Goal: Information Seeking & Learning: Learn about a topic

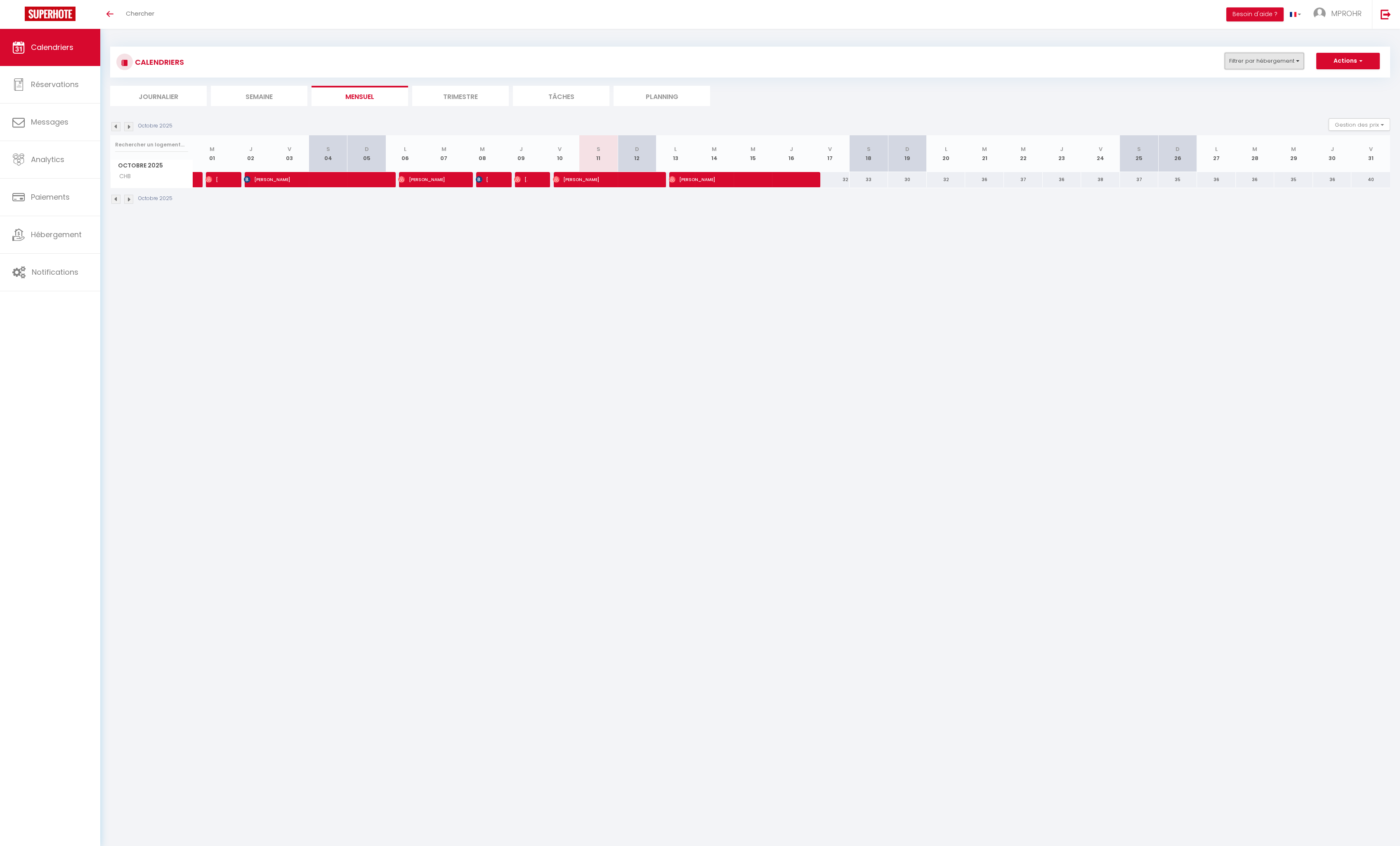
click at [1298, 60] on button "Filtrer par hébergement" at bounding box center [1264, 61] width 79 height 16
click at [1245, 104] on input "VILLA" at bounding box center [1290, 104] width 103 height 8
checkbox input "true"
checkbox input "false"
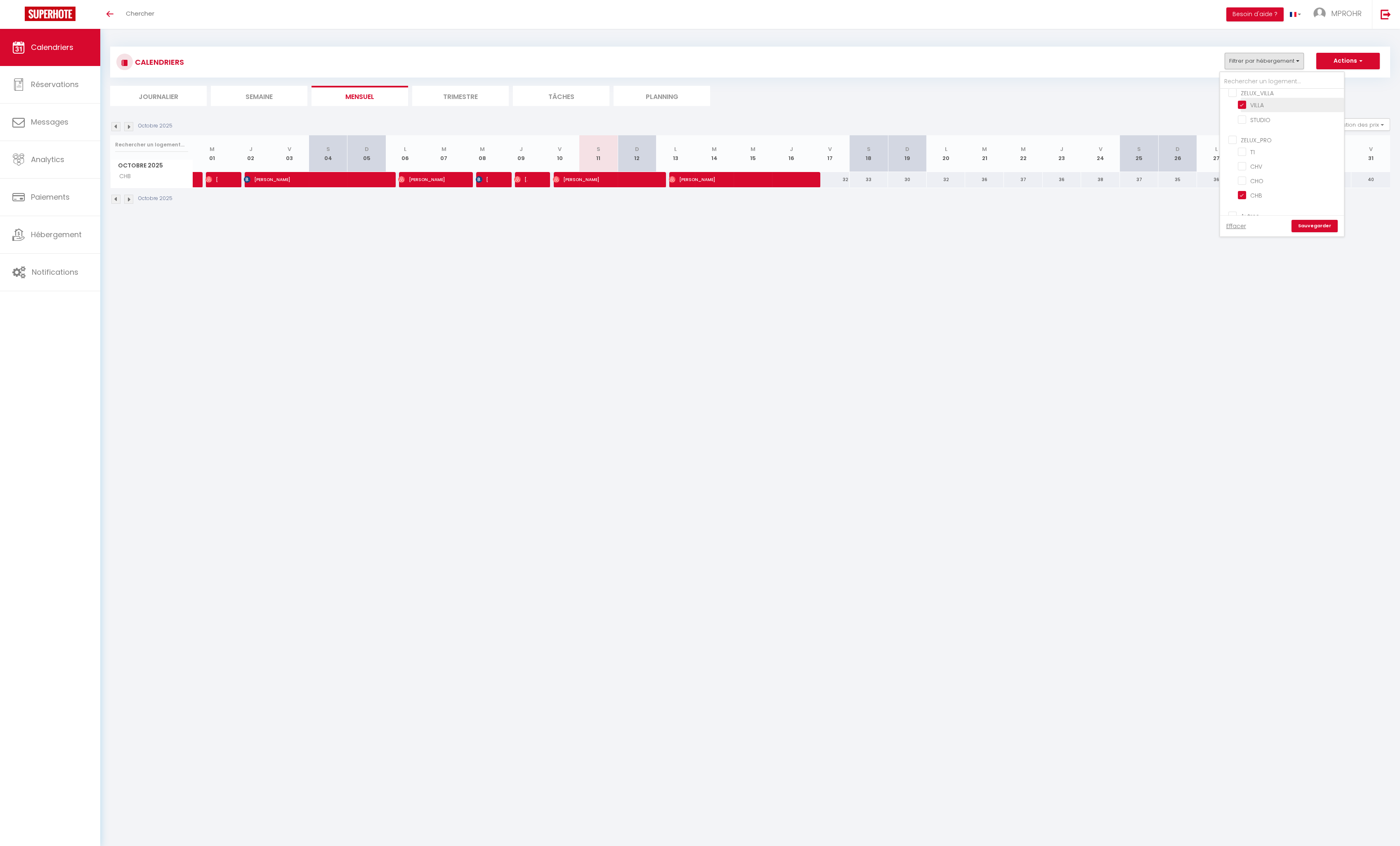
checkbox input "false"
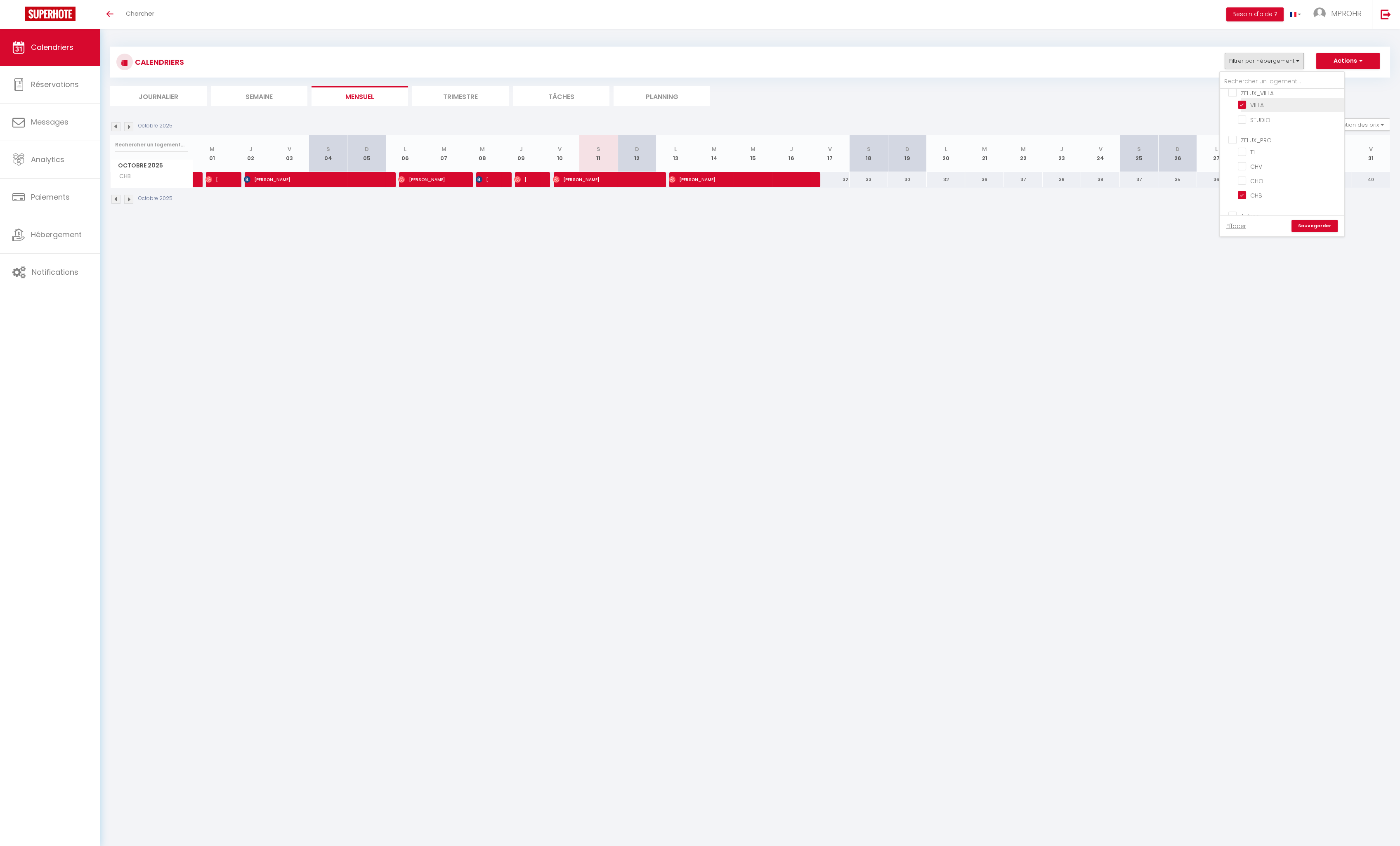
checkbox input "false"
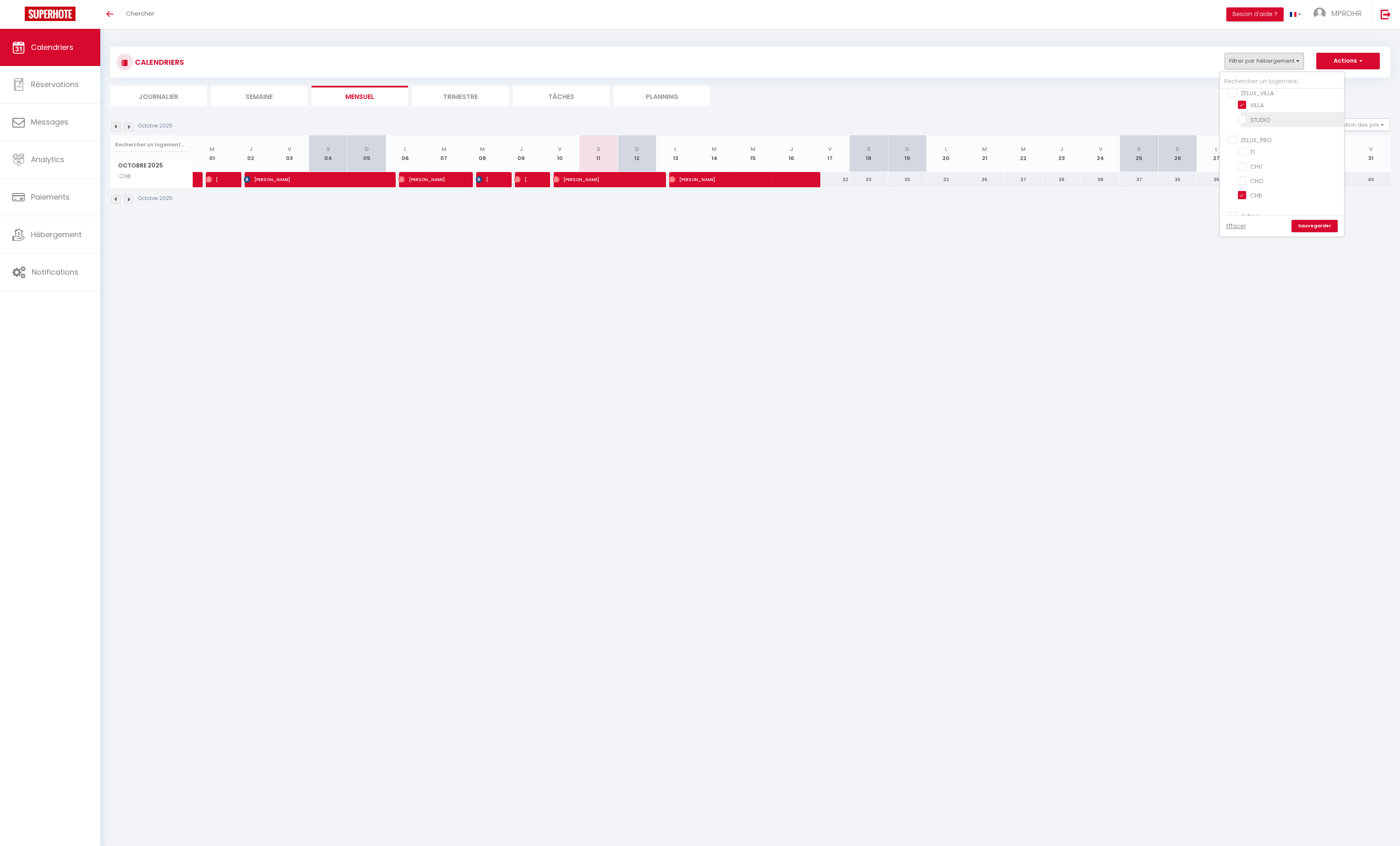
click at [1245, 115] on input "STUDIO" at bounding box center [1290, 118] width 103 height 8
checkbox input "true"
checkbox input "false"
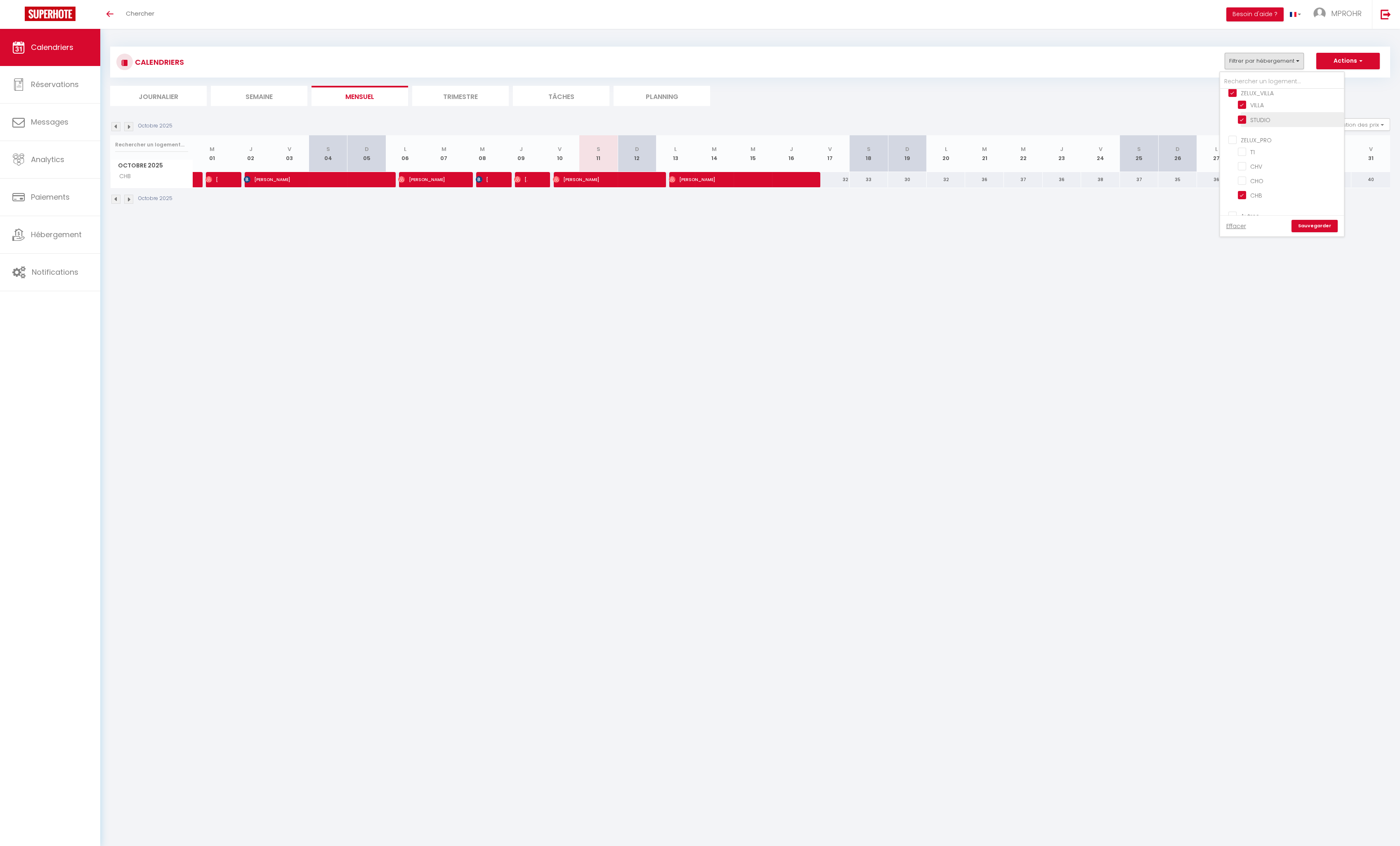
checkbox input "false"
checkbox input "true"
checkbox input "false"
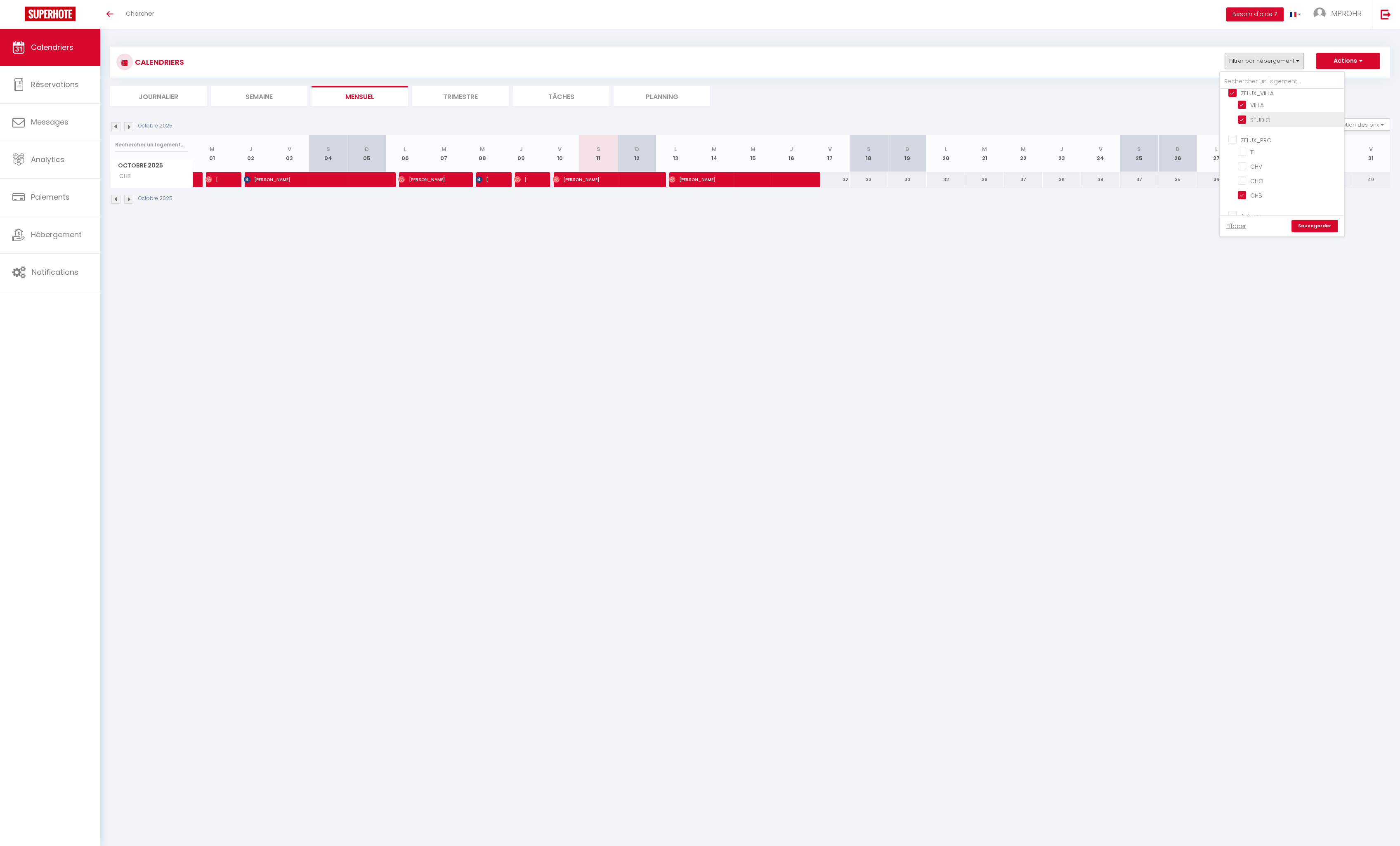
checkbox input "false"
click at [1245, 191] on input "CHB" at bounding box center [1290, 195] width 103 height 8
checkbox input "false"
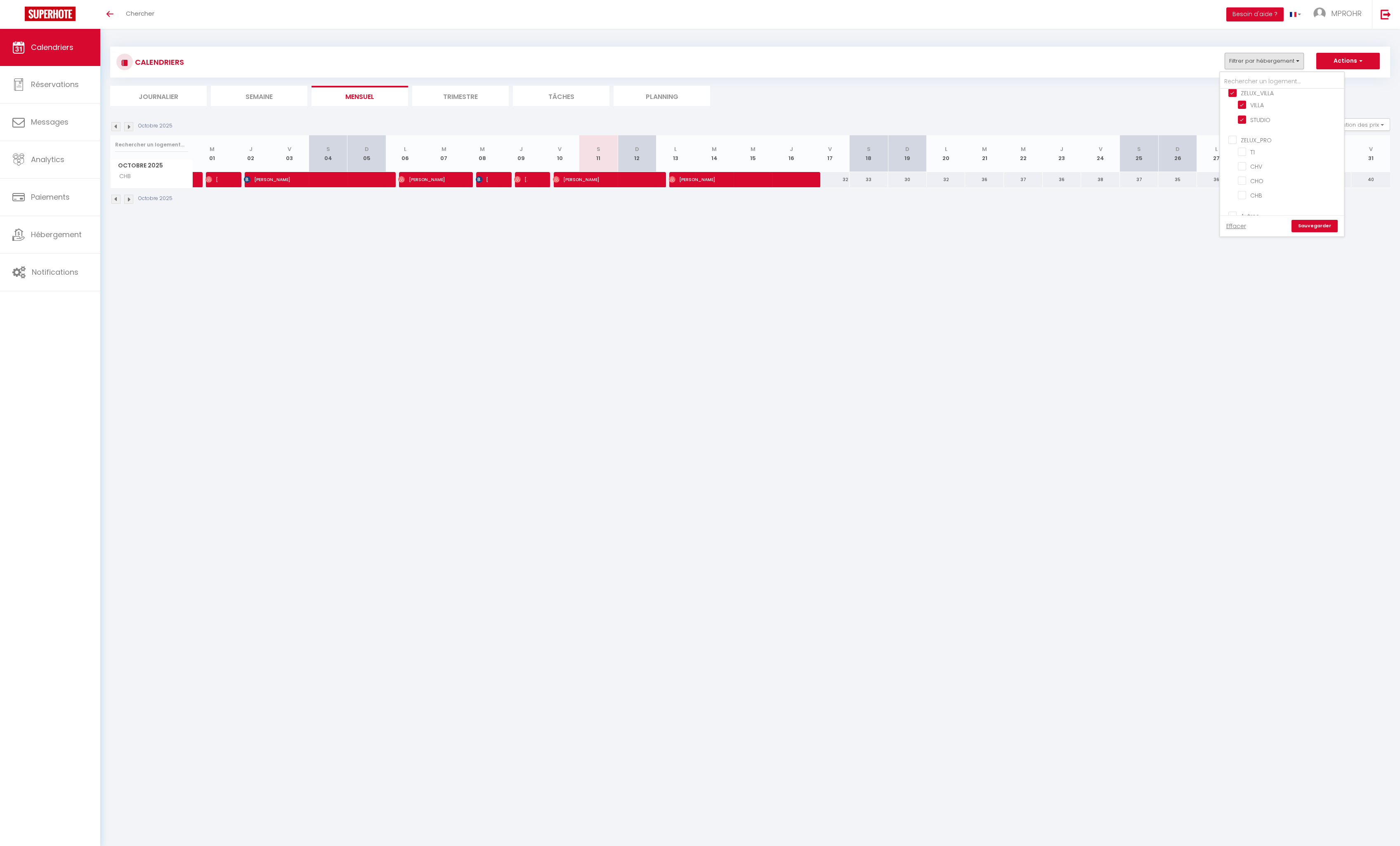
click at [1305, 223] on link "Sauvegarder" at bounding box center [1314, 226] width 46 height 12
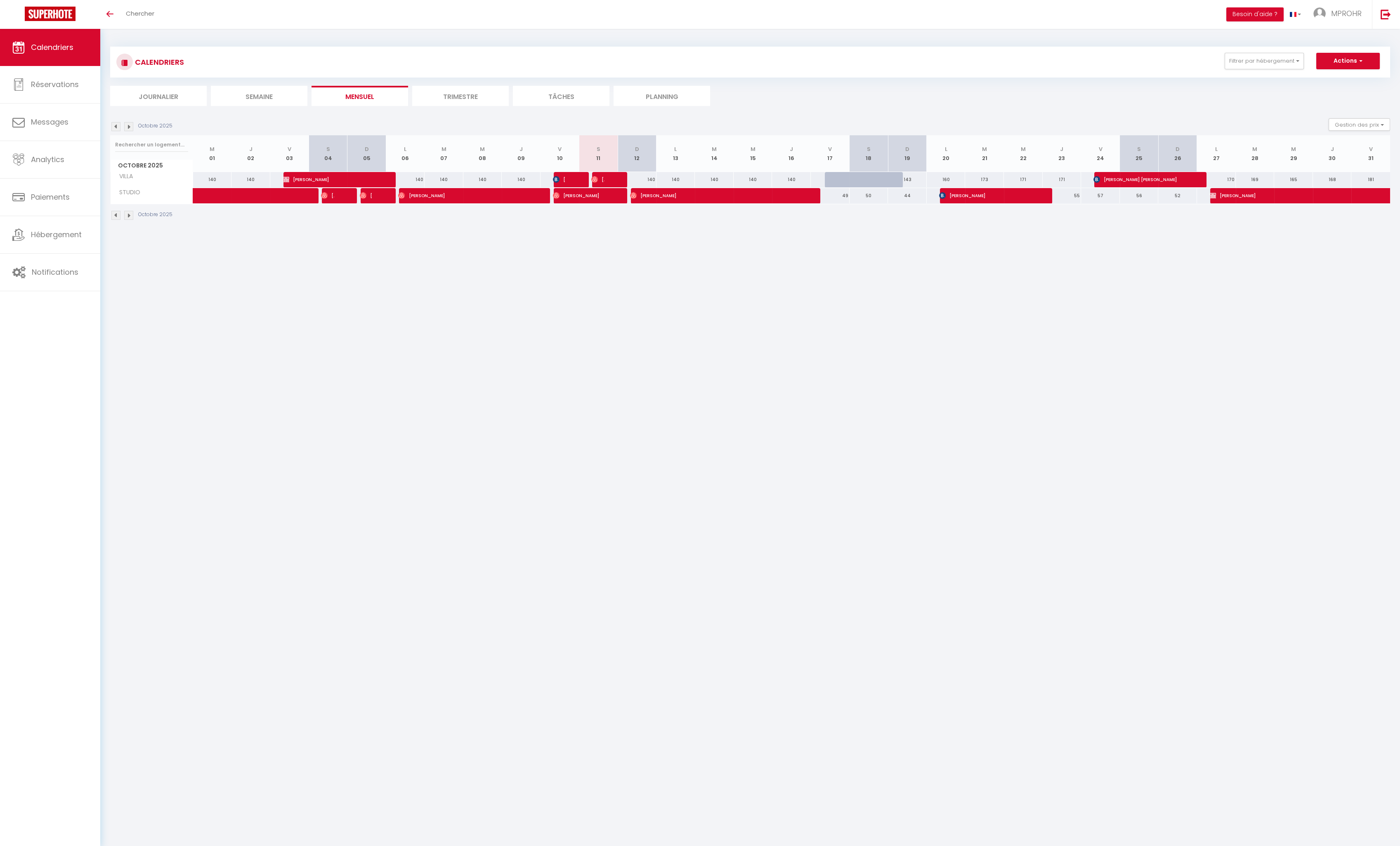
click at [117, 123] on img at bounding box center [116, 127] width 9 height 9
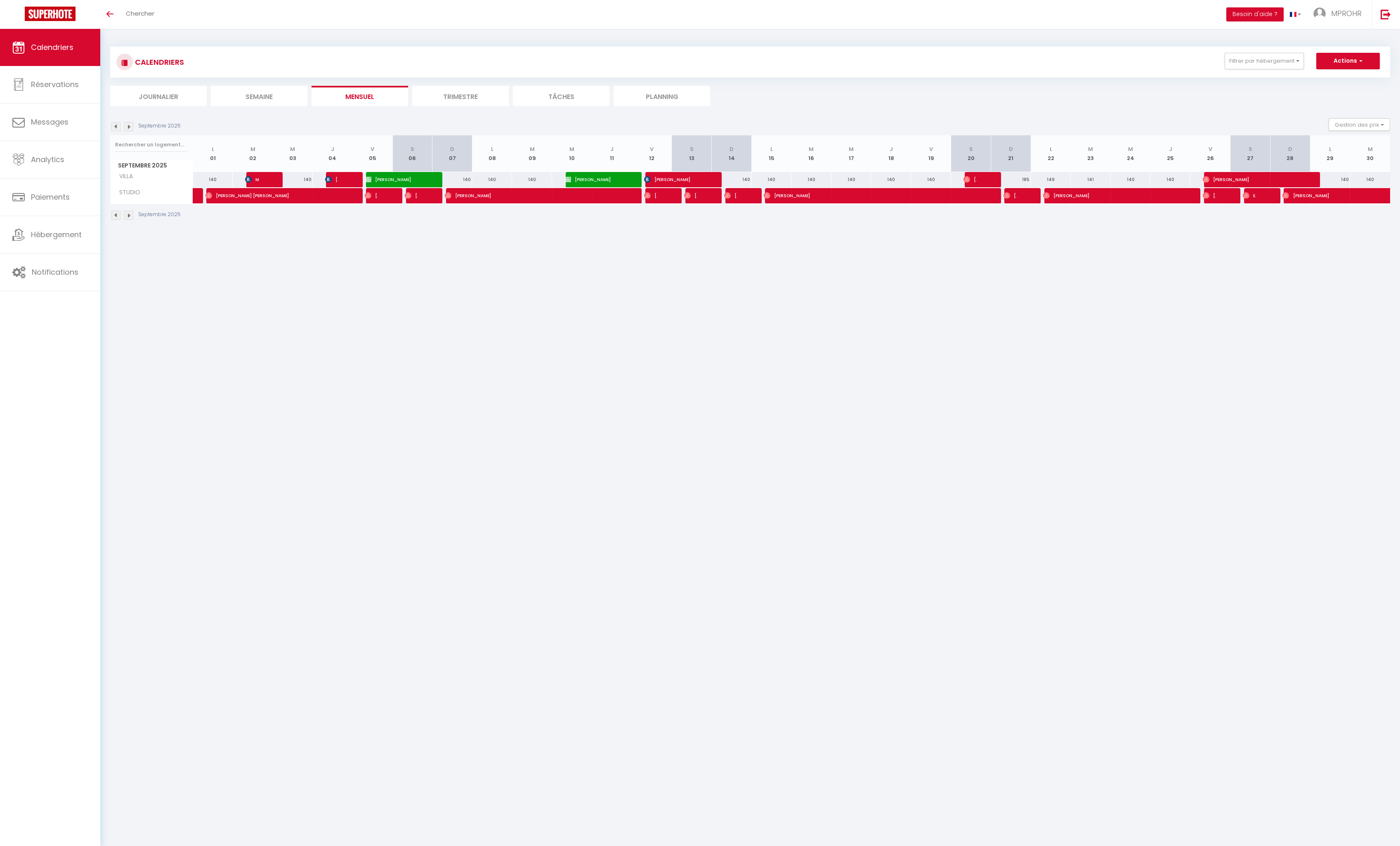
click at [117, 123] on img at bounding box center [116, 127] width 9 height 9
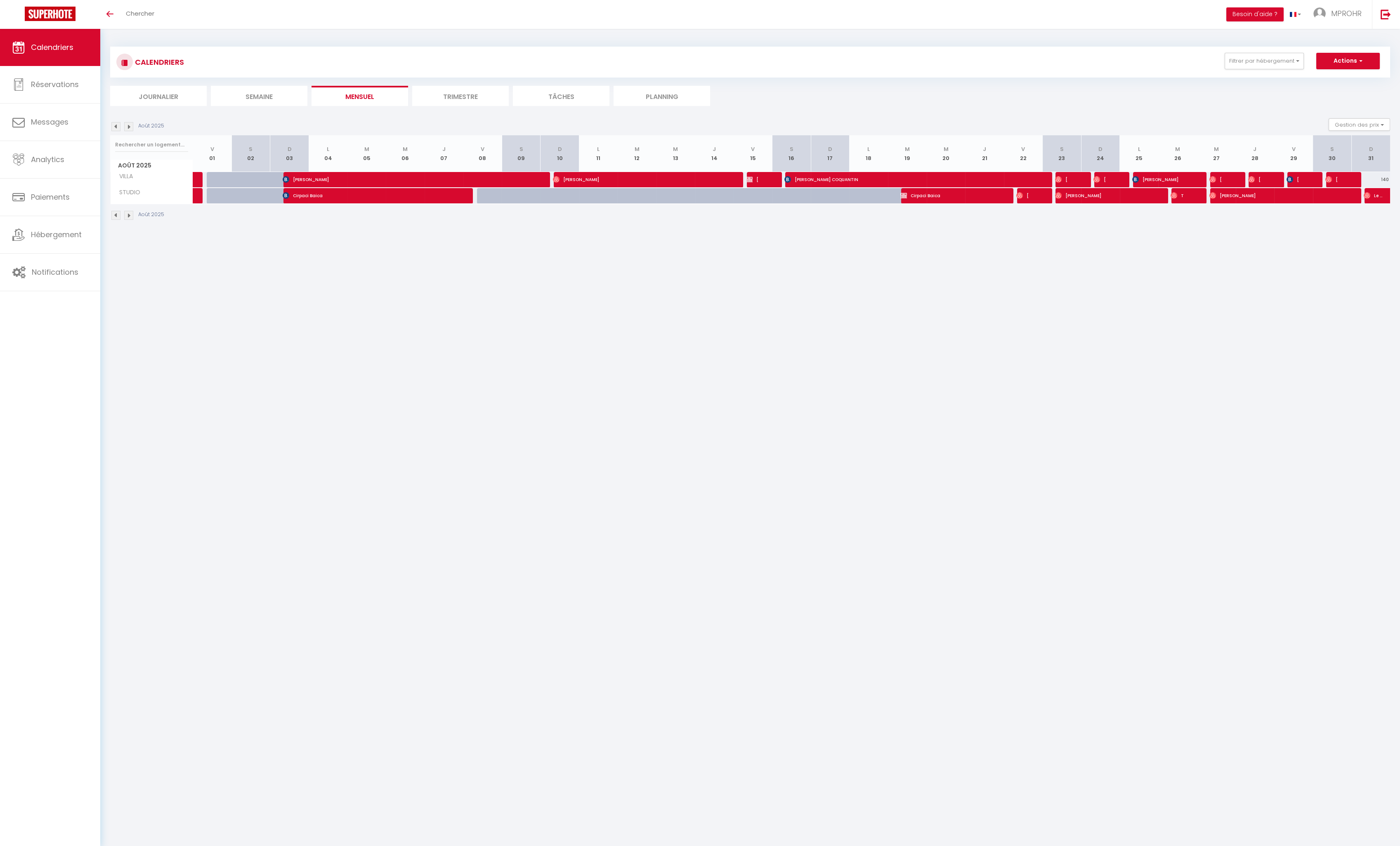
click at [117, 123] on img at bounding box center [116, 127] width 9 height 9
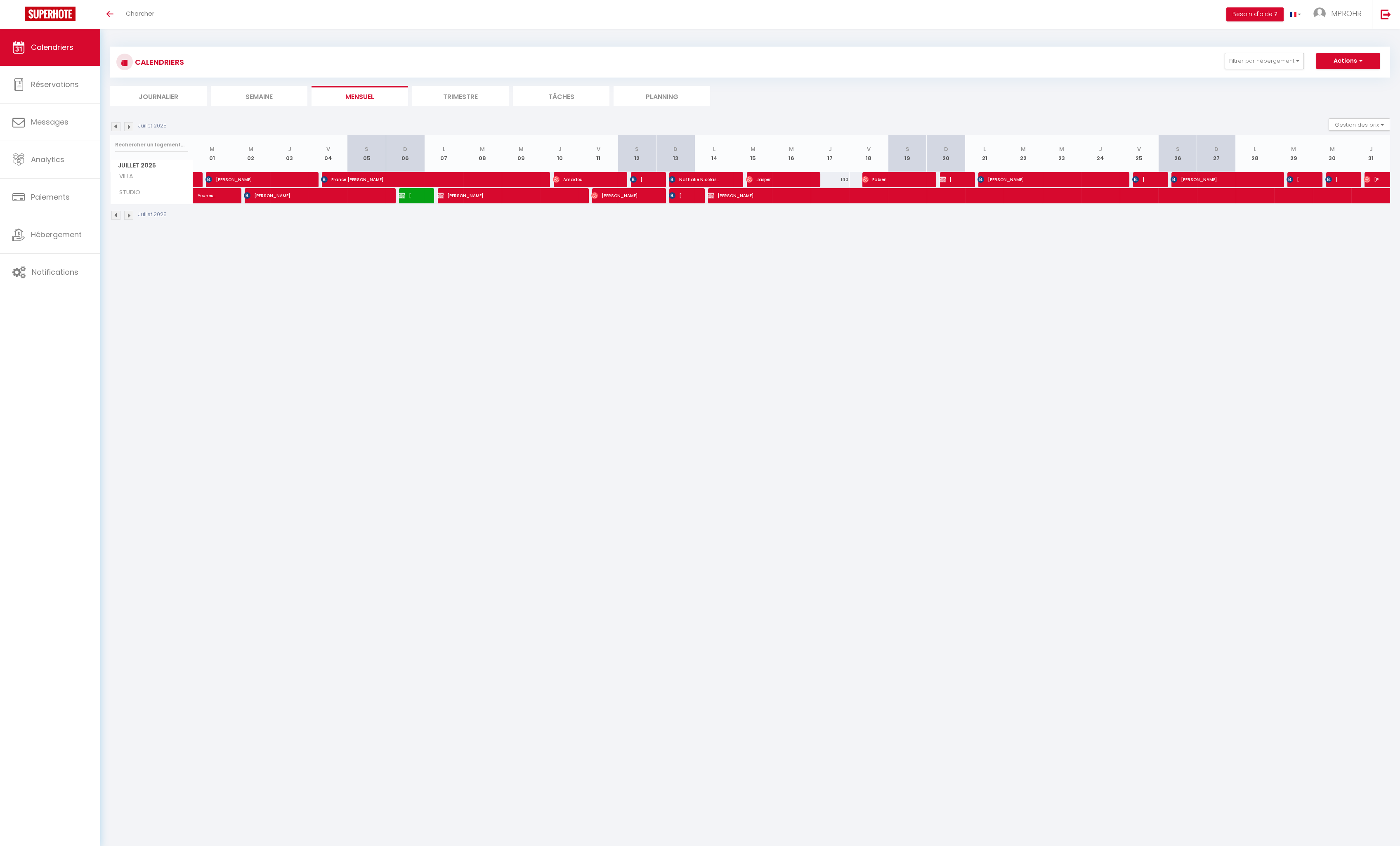
click at [117, 123] on img at bounding box center [116, 127] width 9 height 9
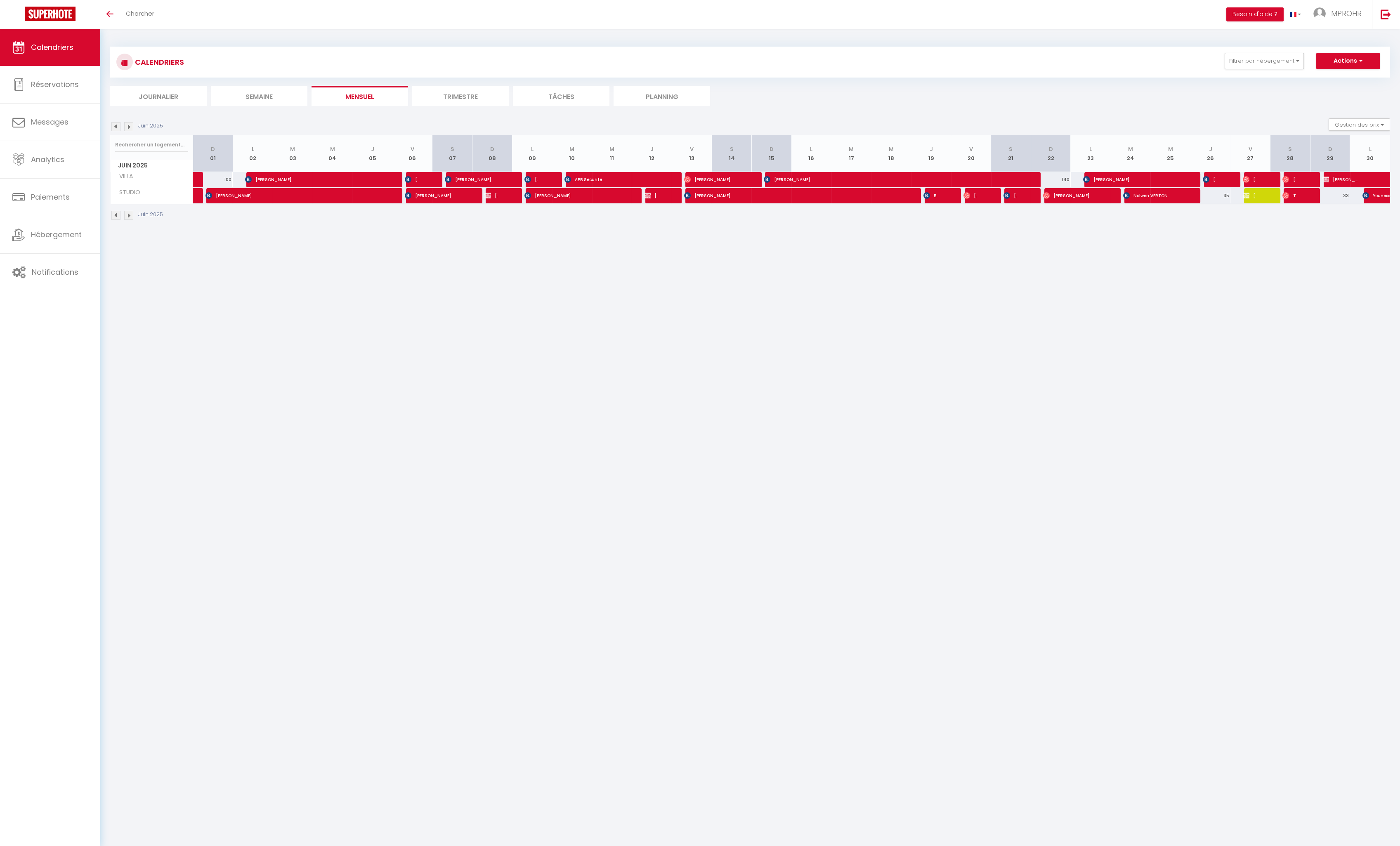
click at [117, 123] on img at bounding box center [116, 127] width 9 height 9
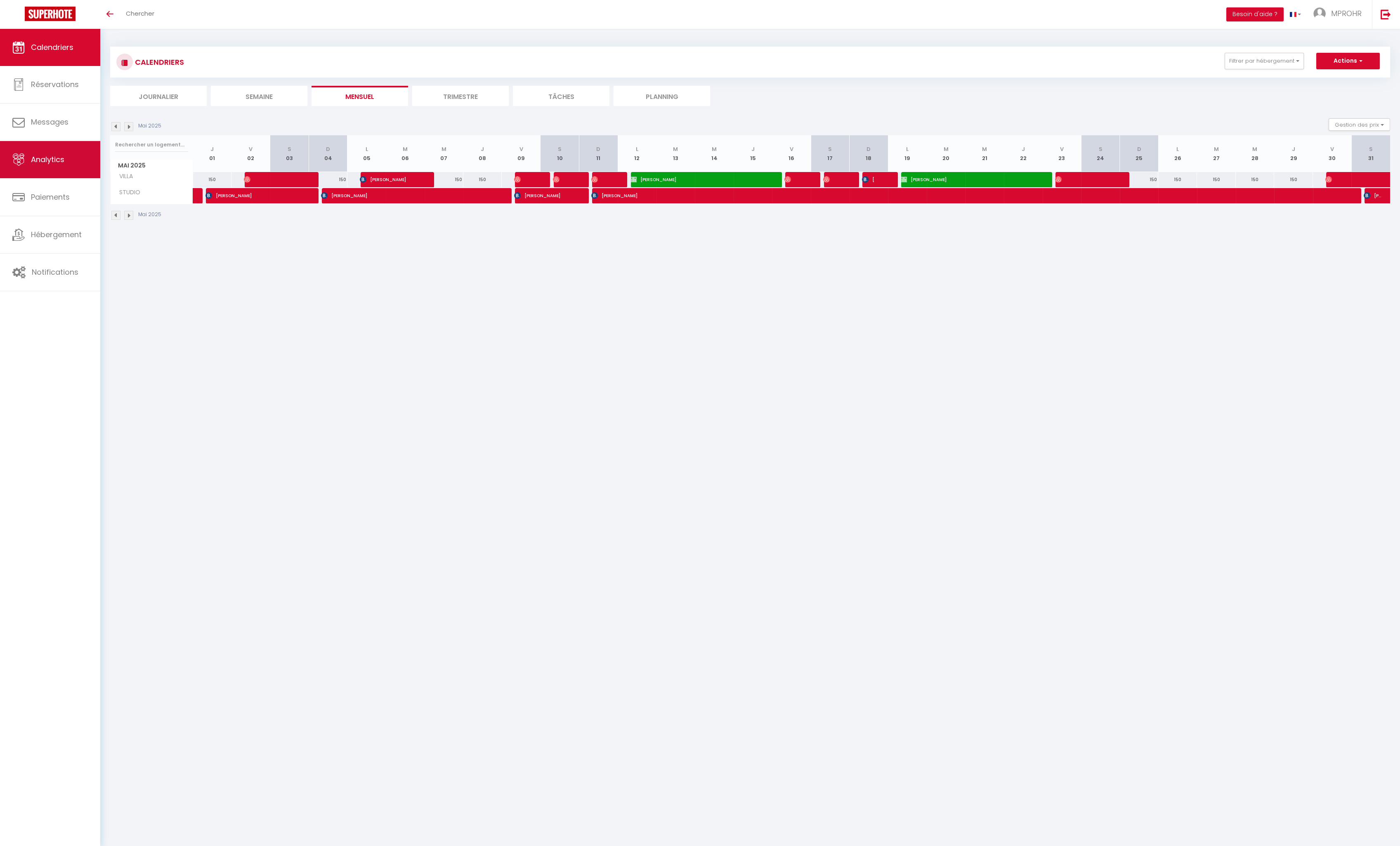
click at [70, 170] on link "Analytics" at bounding box center [50, 160] width 100 height 37
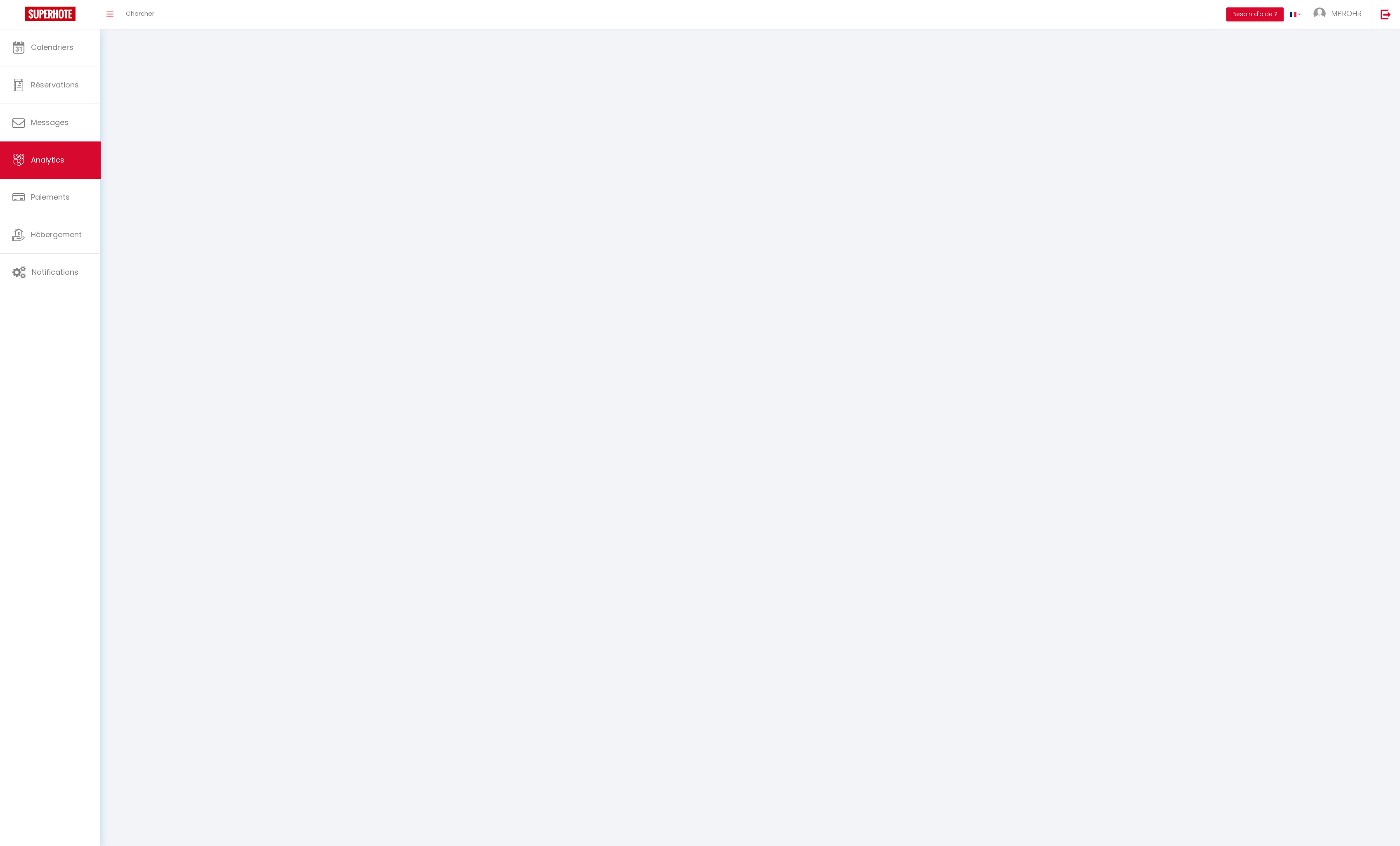
select select "2025"
select select "10"
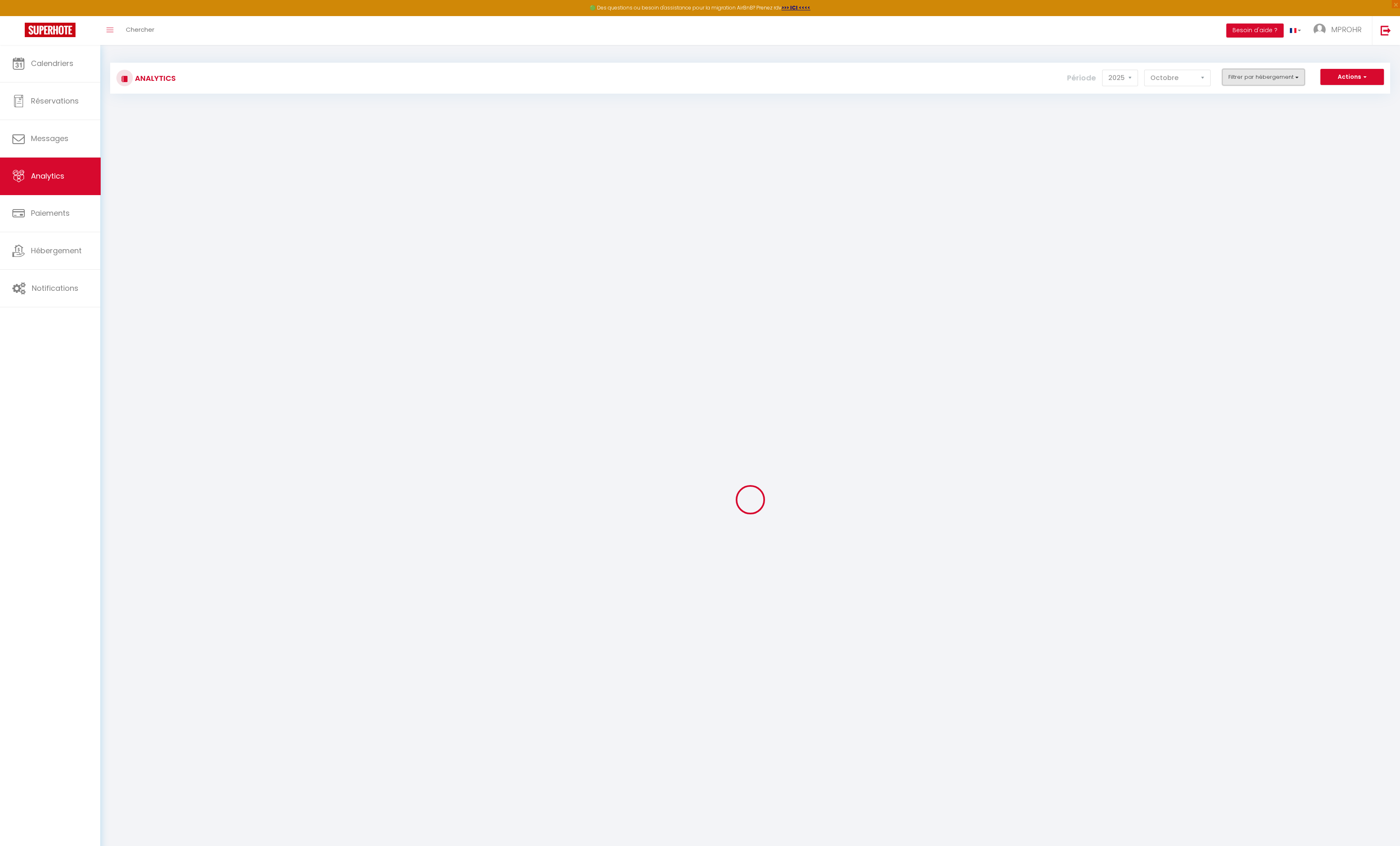
click at [1239, 78] on button "Filtrer par hébergement" at bounding box center [1264, 77] width 83 height 16
checkbox input "false"
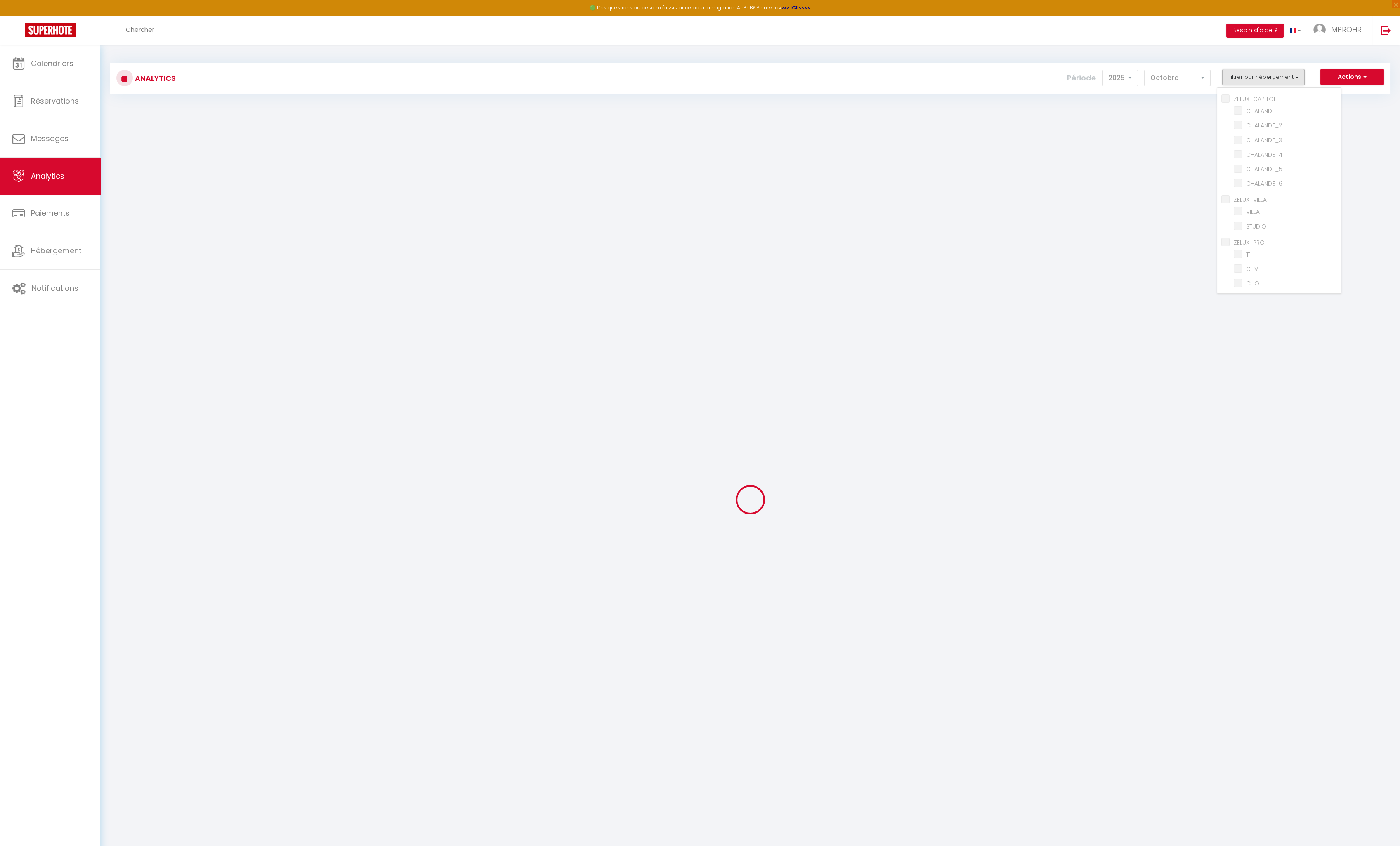
checkbox input "false"
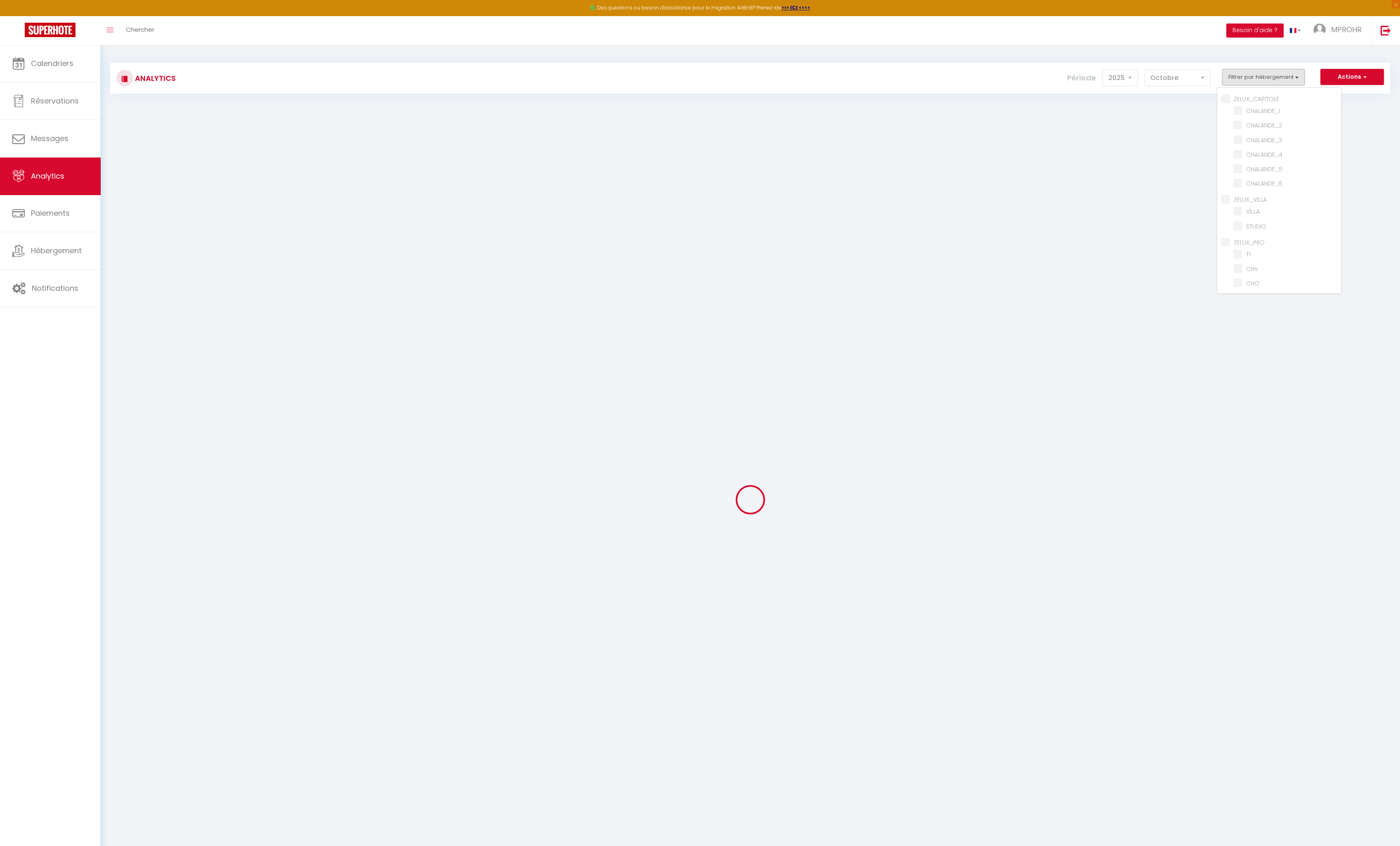
checkbox input "false"
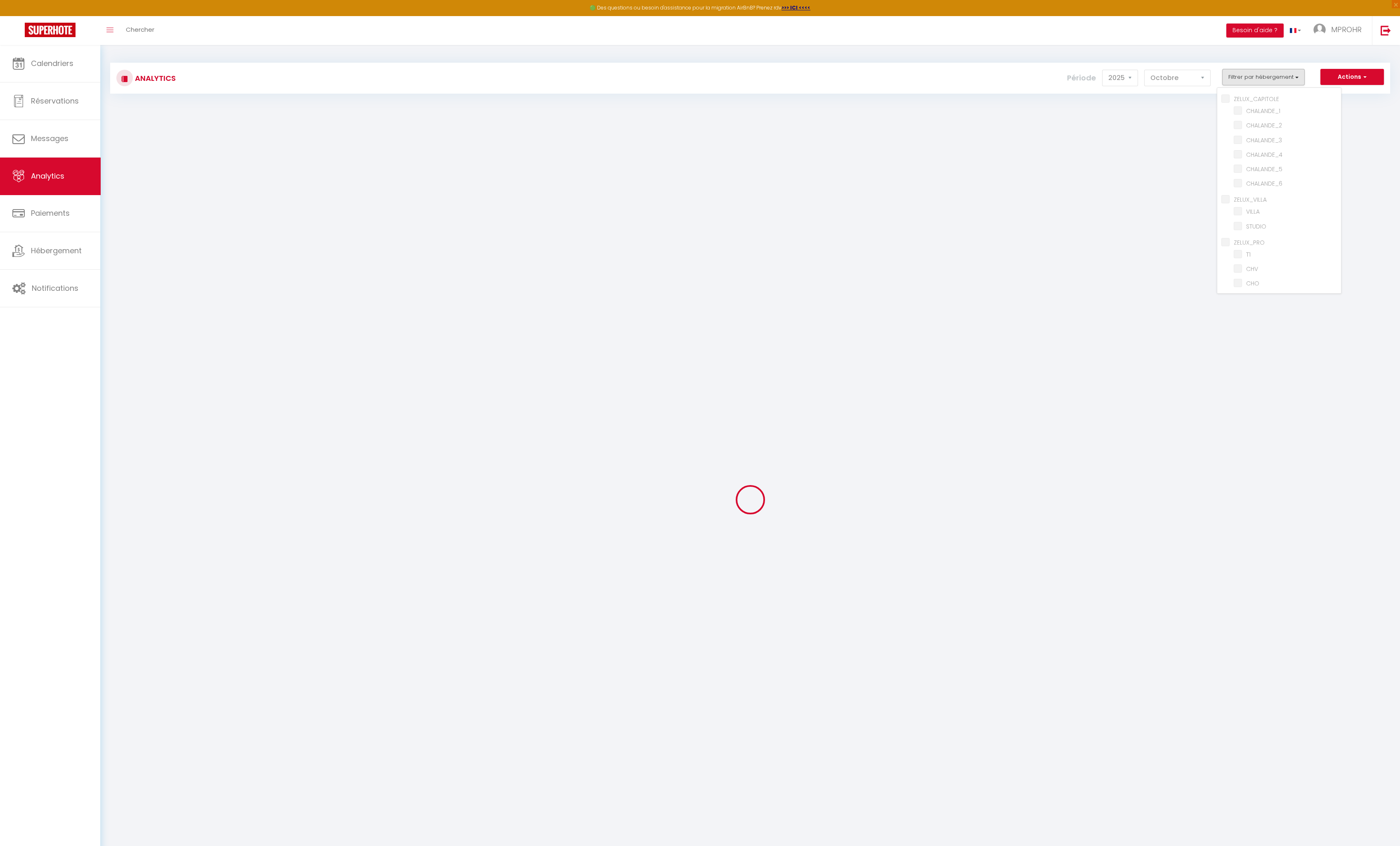
checkbox input "false"
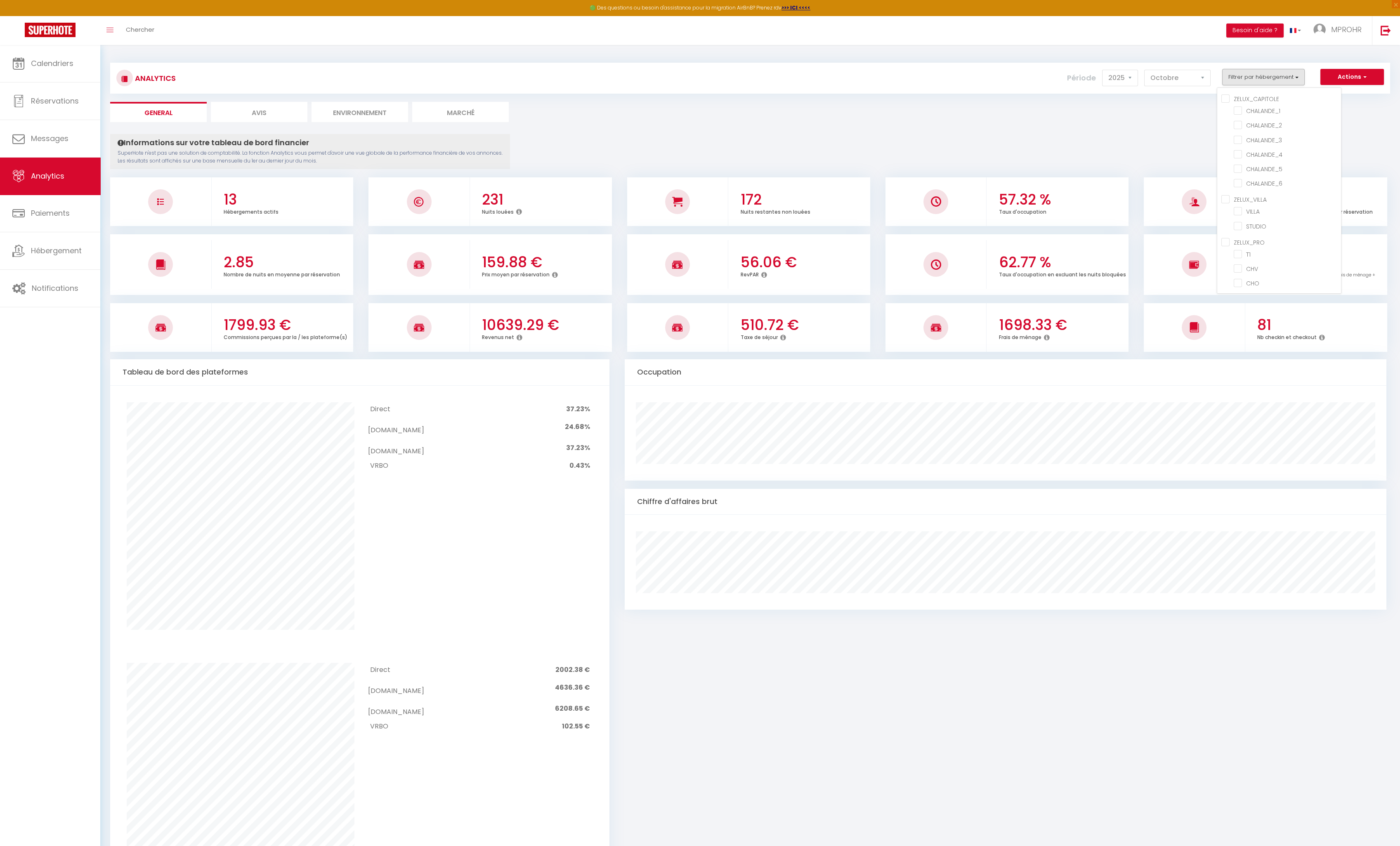
click at [1228, 196] on input "ZELUX_VILLA" at bounding box center [1281, 198] width 120 height 8
checkbox input "true"
checkbox input "false"
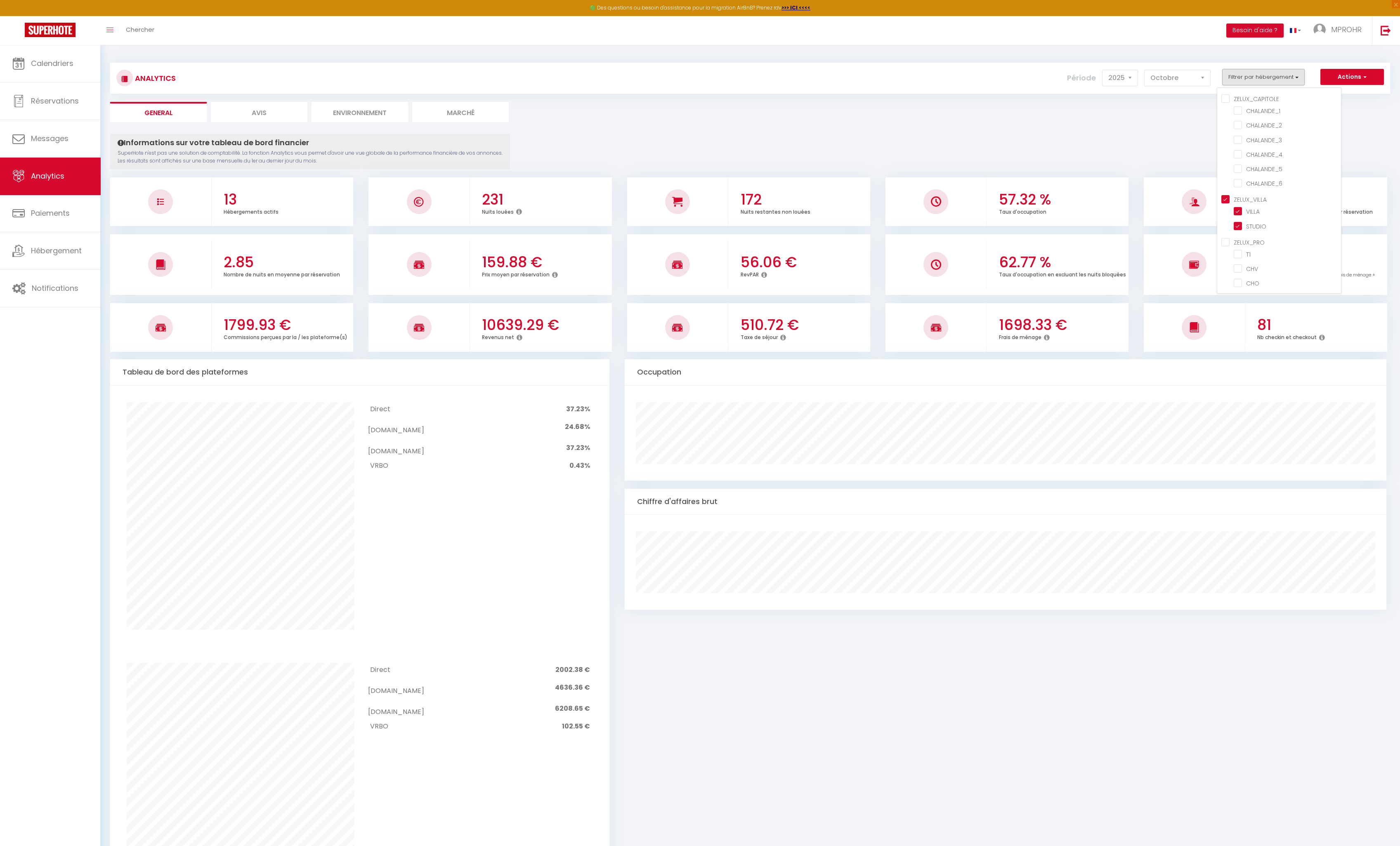
checkbox input "false"
checkbox input "true"
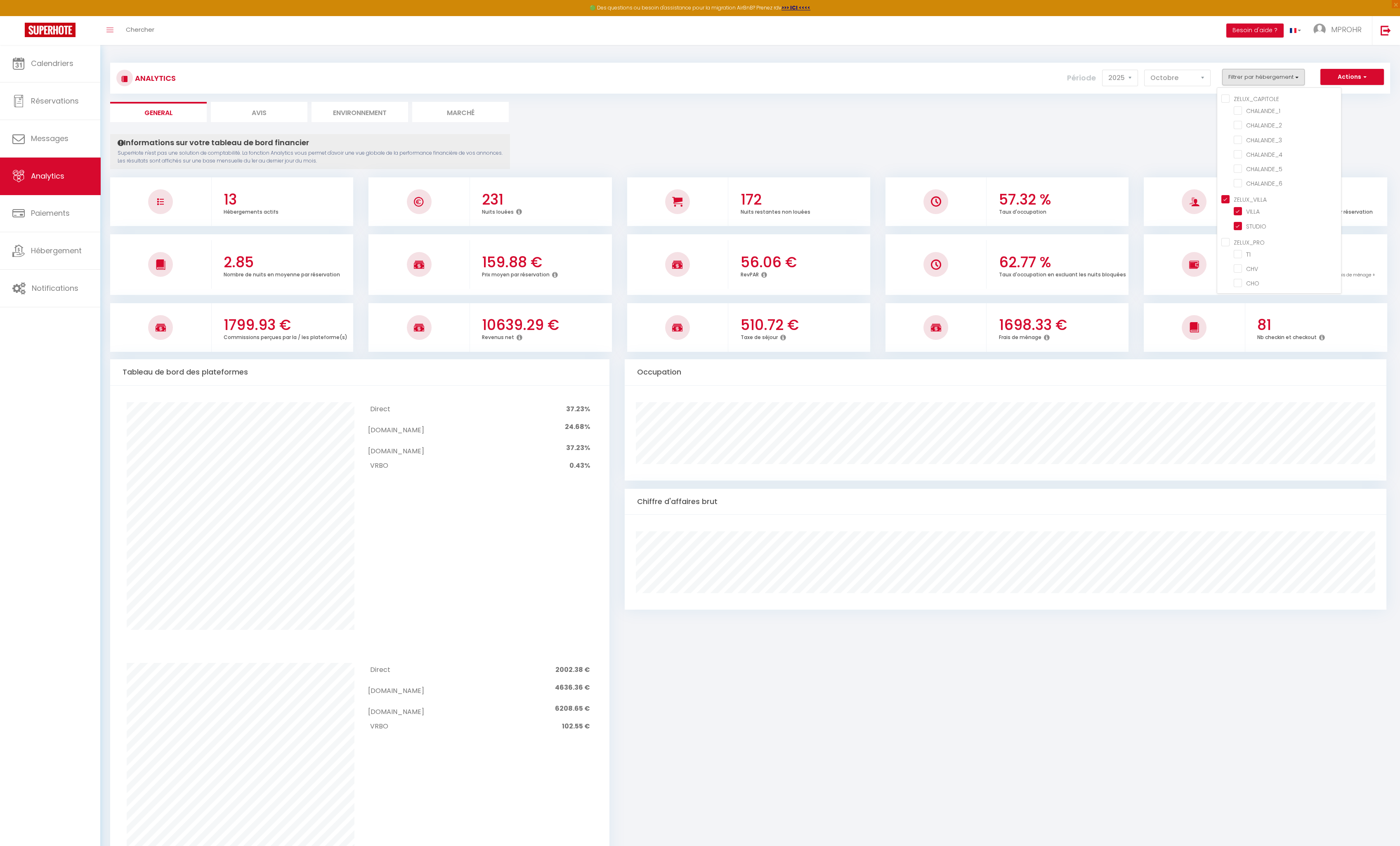
checkbox input "false"
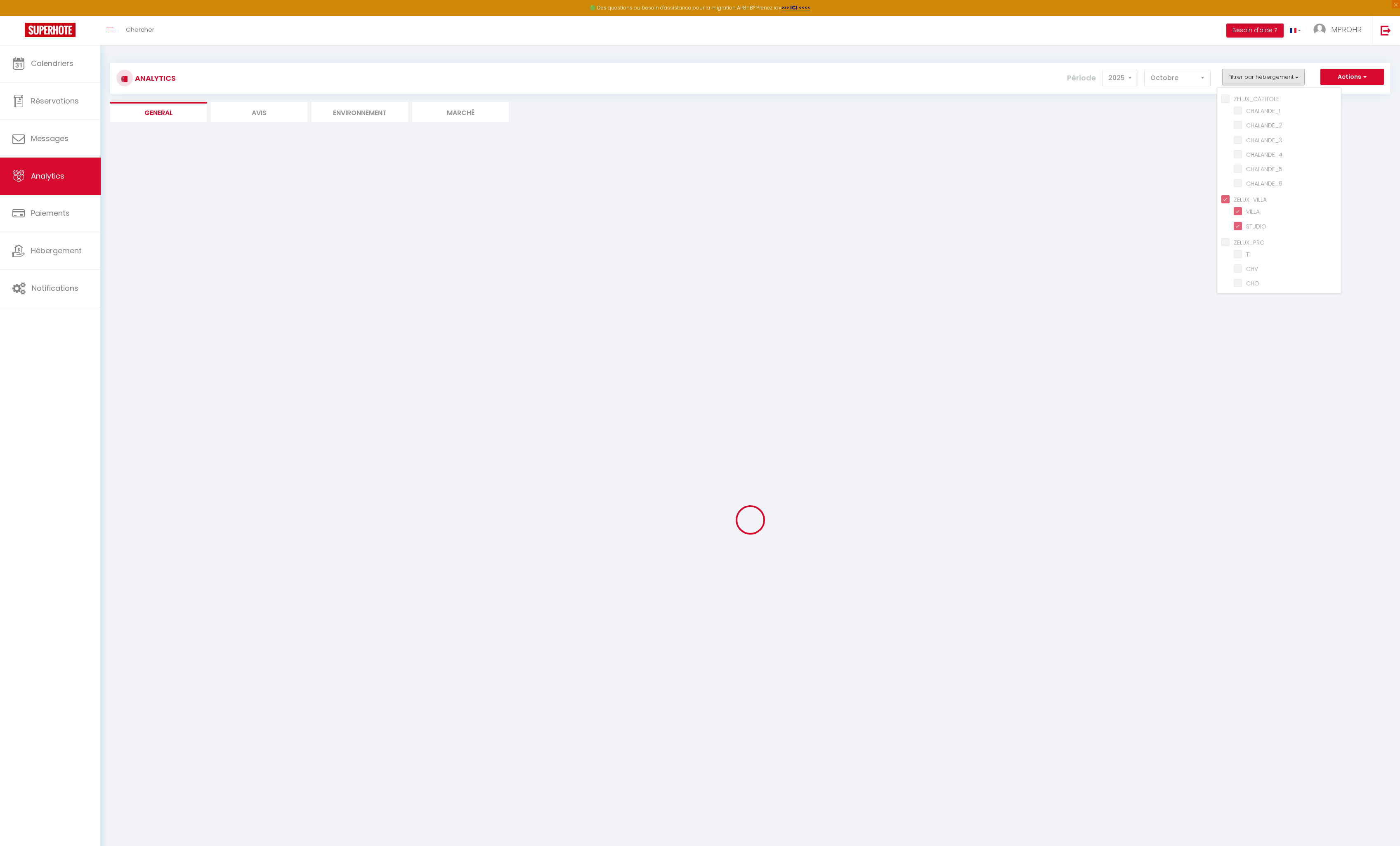
checkbox input "false"
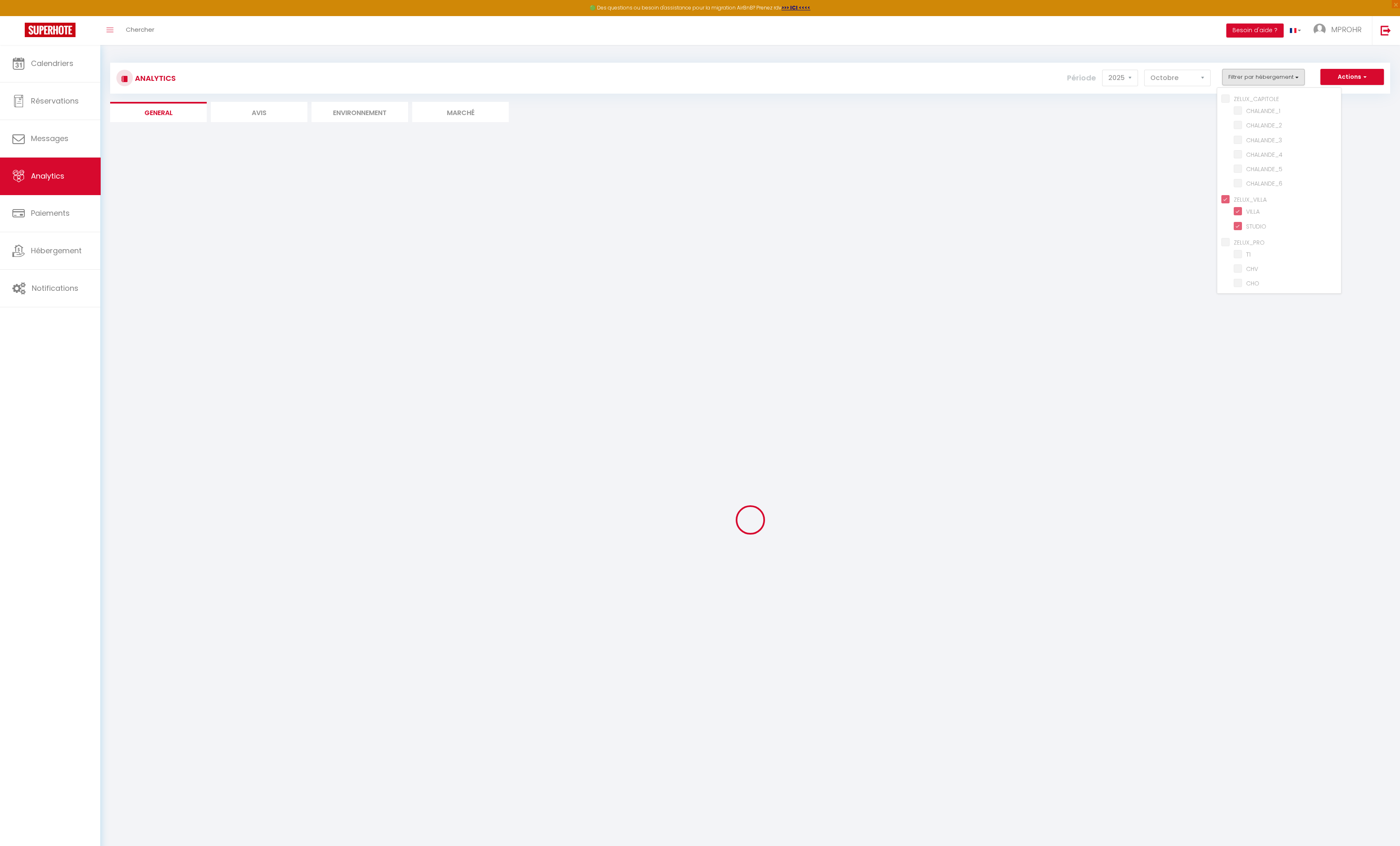
checkbox input "false"
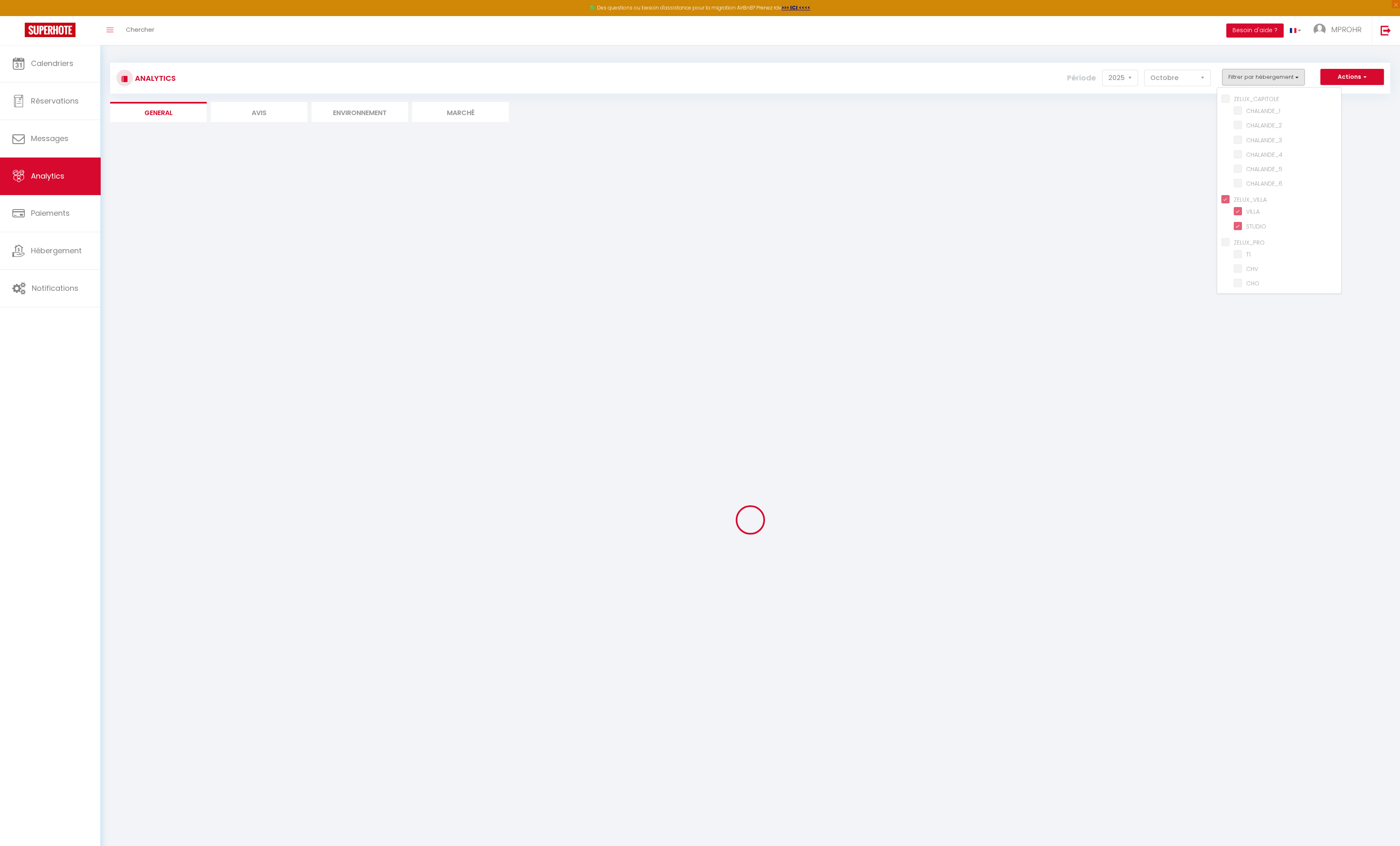
checkbox input "false"
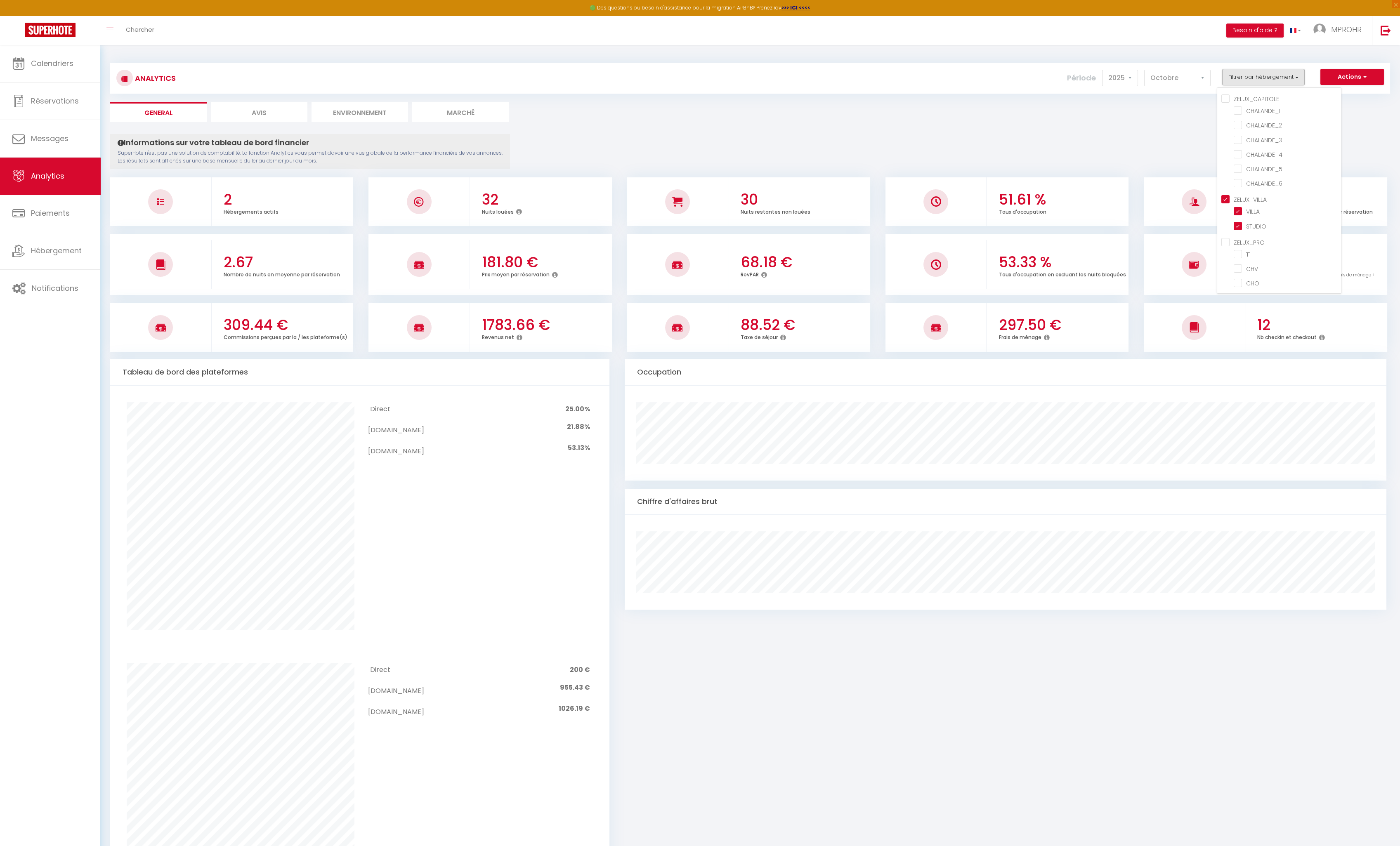
click at [1197, 115] on ul "General Avis Environnement Marché" at bounding box center [750, 112] width 1280 height 20
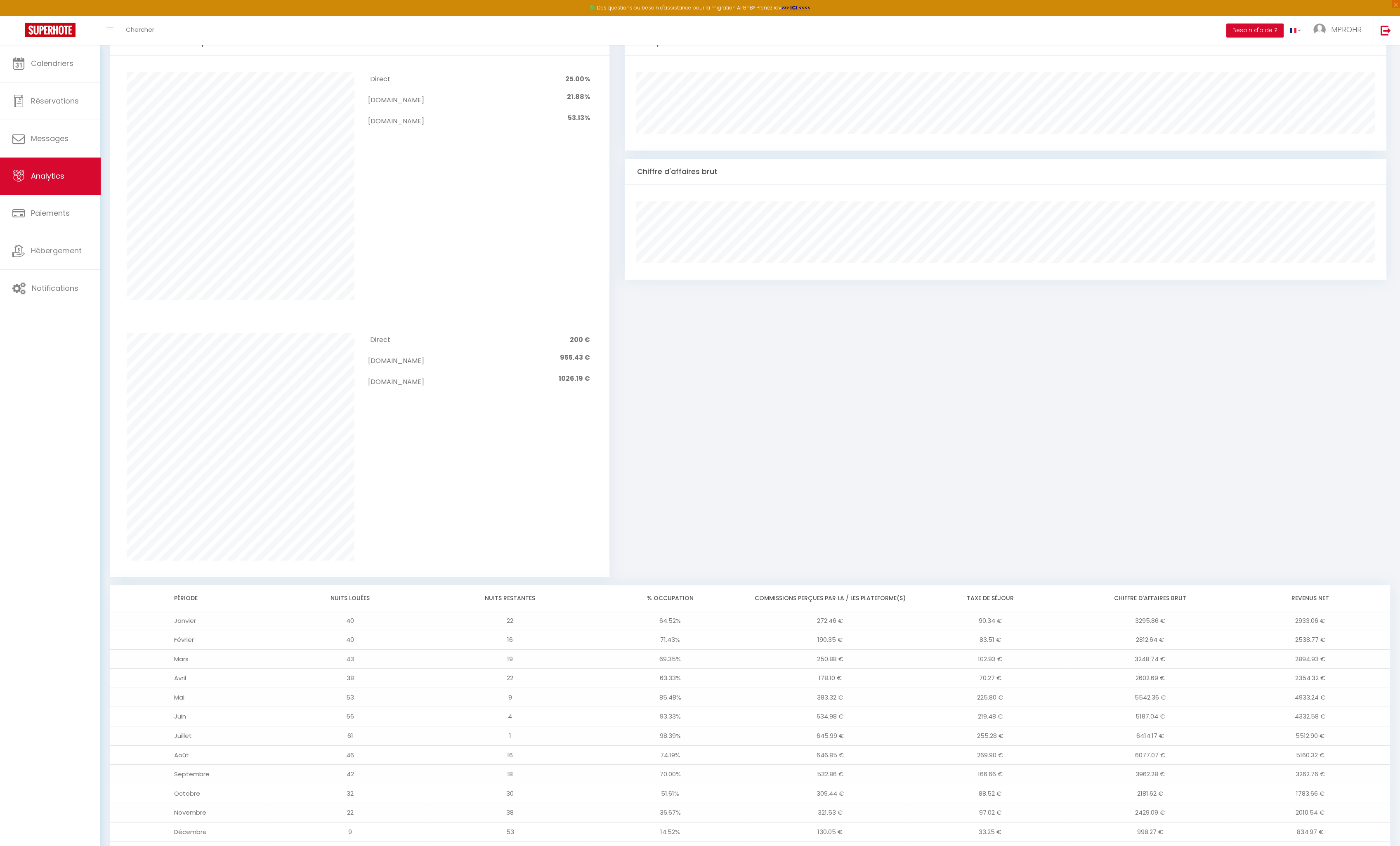
scroll to position [378, 0]
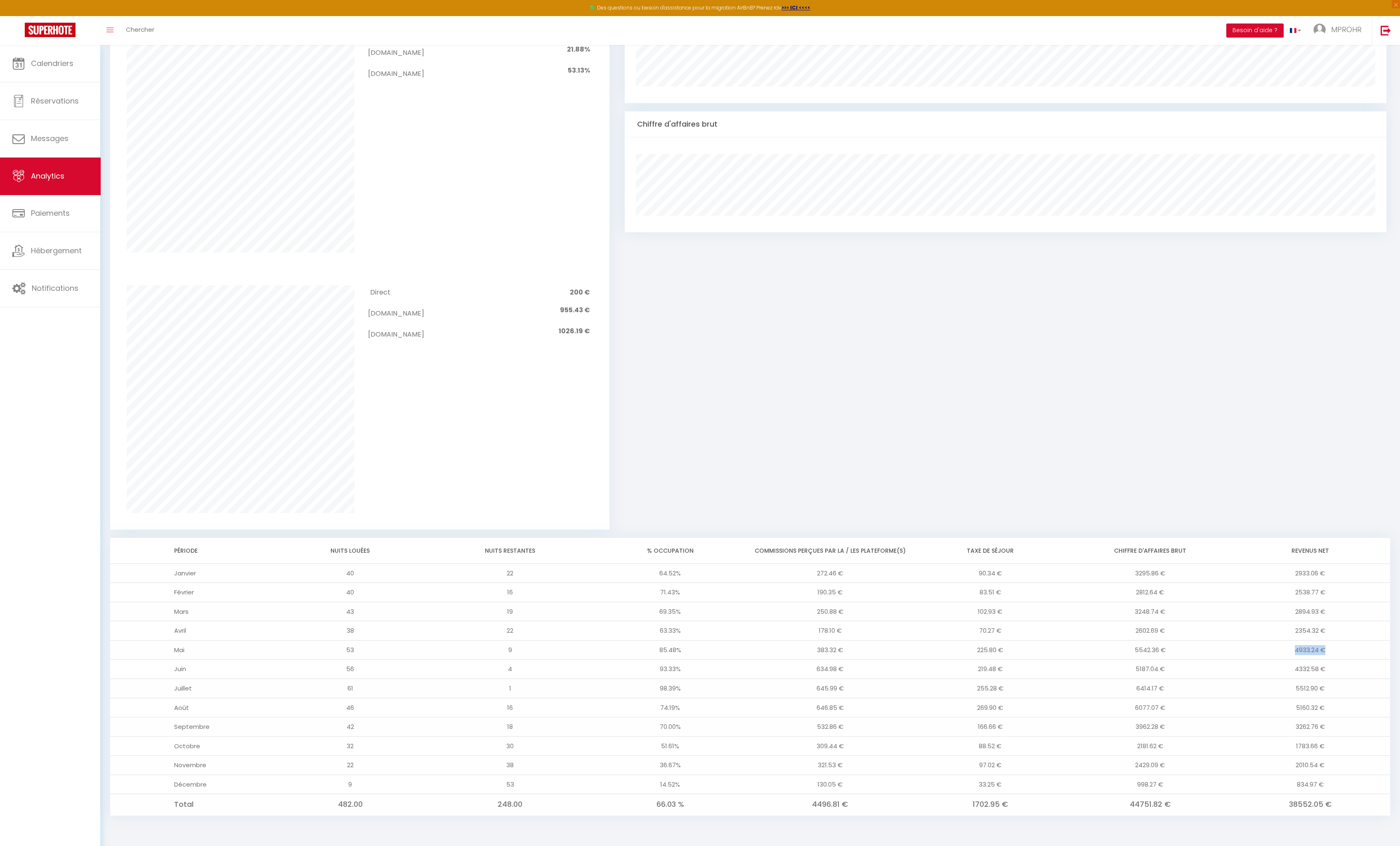
drag, startPoint x: 1295, startPoint y: 648, endPoint x: 1324, endPoint y: 648, distance: 29.0
click at [1324, 648] on td "4933.24 €" at bounding box center [1310, 650] width 160 height 20
drag, startPoint x: 1296, startPoint y: 668, endPoint x: 1324, endPoint y: 670, distance: 28.1
click at [1323, 670] on td "4332.58 €" at bounding box center [1310, 669] width 160 height 20
drag, startPoint x: 1296, startPoint y: 687, endPoint x: 1324, endPoint y: 687, distance: 28.0
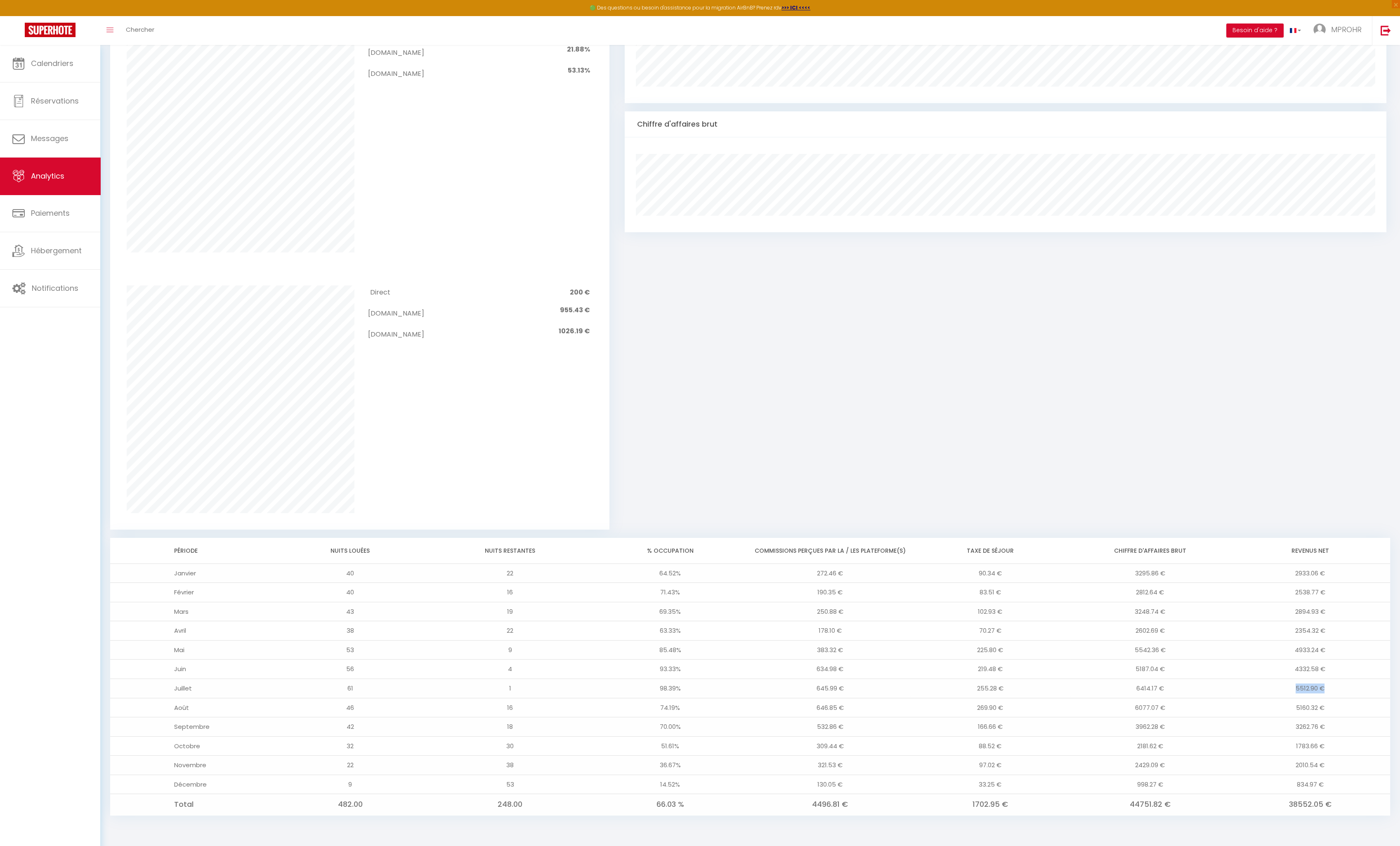
click at [1324, 687] on td "5512.90 €" at bounding box center [1310, 689] width 160 height 20
drag, startPoint x: 1296, startPoint y: 706, endPoint x: 1332, endPoint y: 705, distance: 36.0
click at [1332, 705] on td "5160.32 €" at bounding box center [1310, 708] width 160 height 20
drag, startPoint x: 1295, startPoint y: 725, endPoint x: 1329, endPoint y: 728, distance: 34.1
click at [1329, 728] on td "3262.76 €" at bounding box center [1310, 727] width 160 height 20
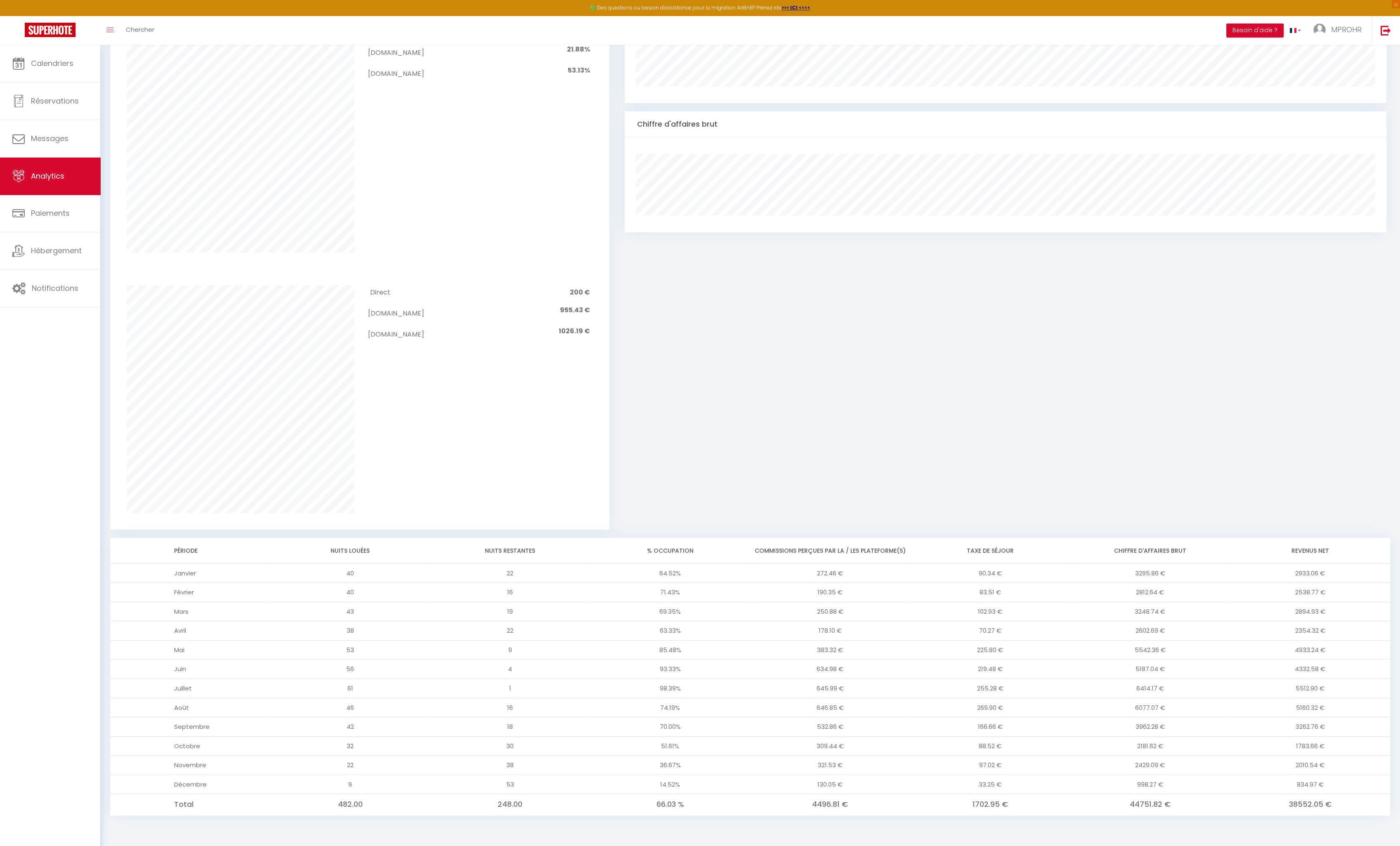
click at [1295, 744] on td "1783.66 €" at bounding box center [1310, 746] width 160 height 20
drag, startPoint x: 1321, startPoint y: 744, endPoint x: 1287, endPoint y: 742, distance: 34.1
click at [1287, 742] on td "1783.66 €" at bounding box center [1310, 746] width 160 height 20
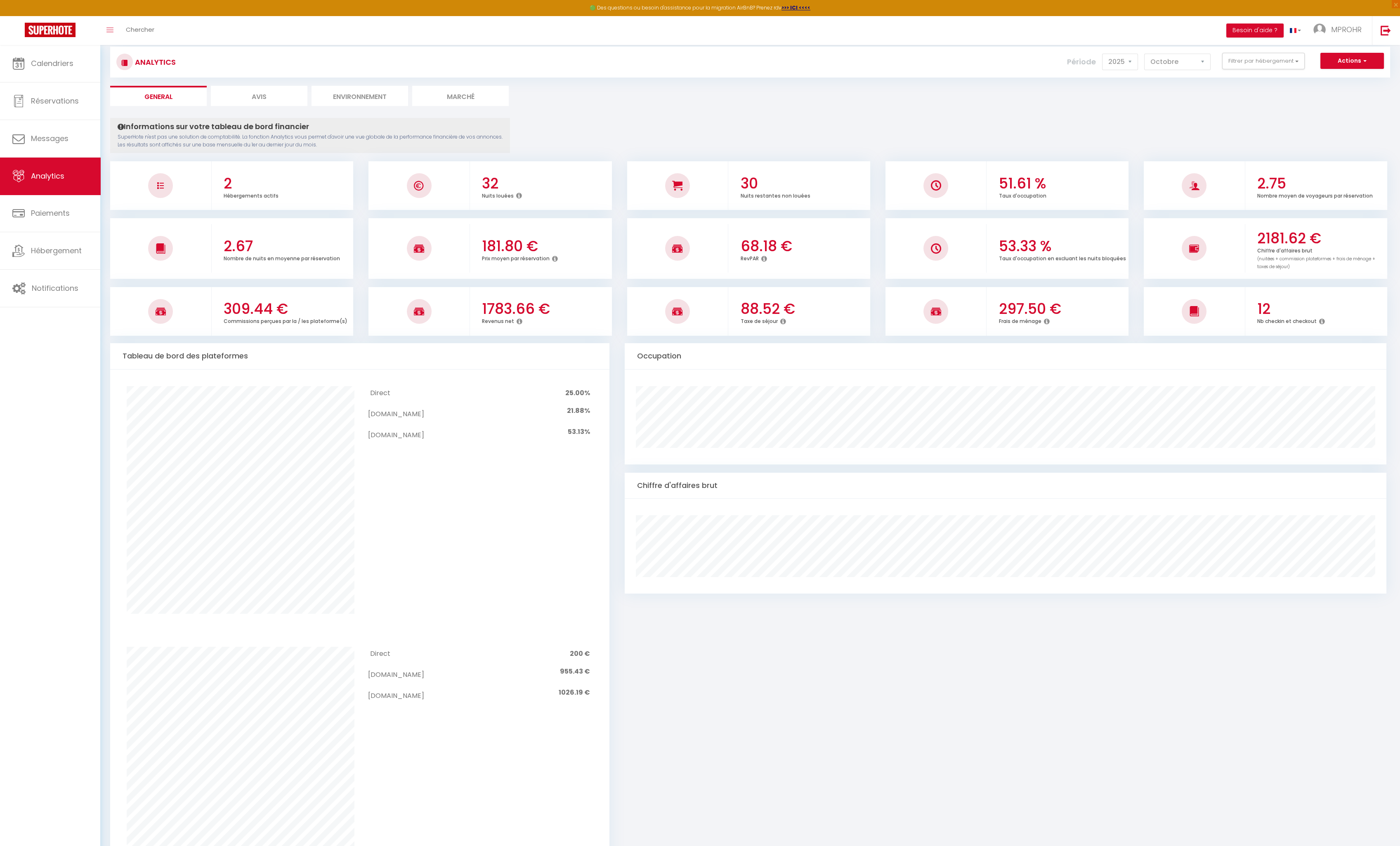
scroll to position [0, 0]
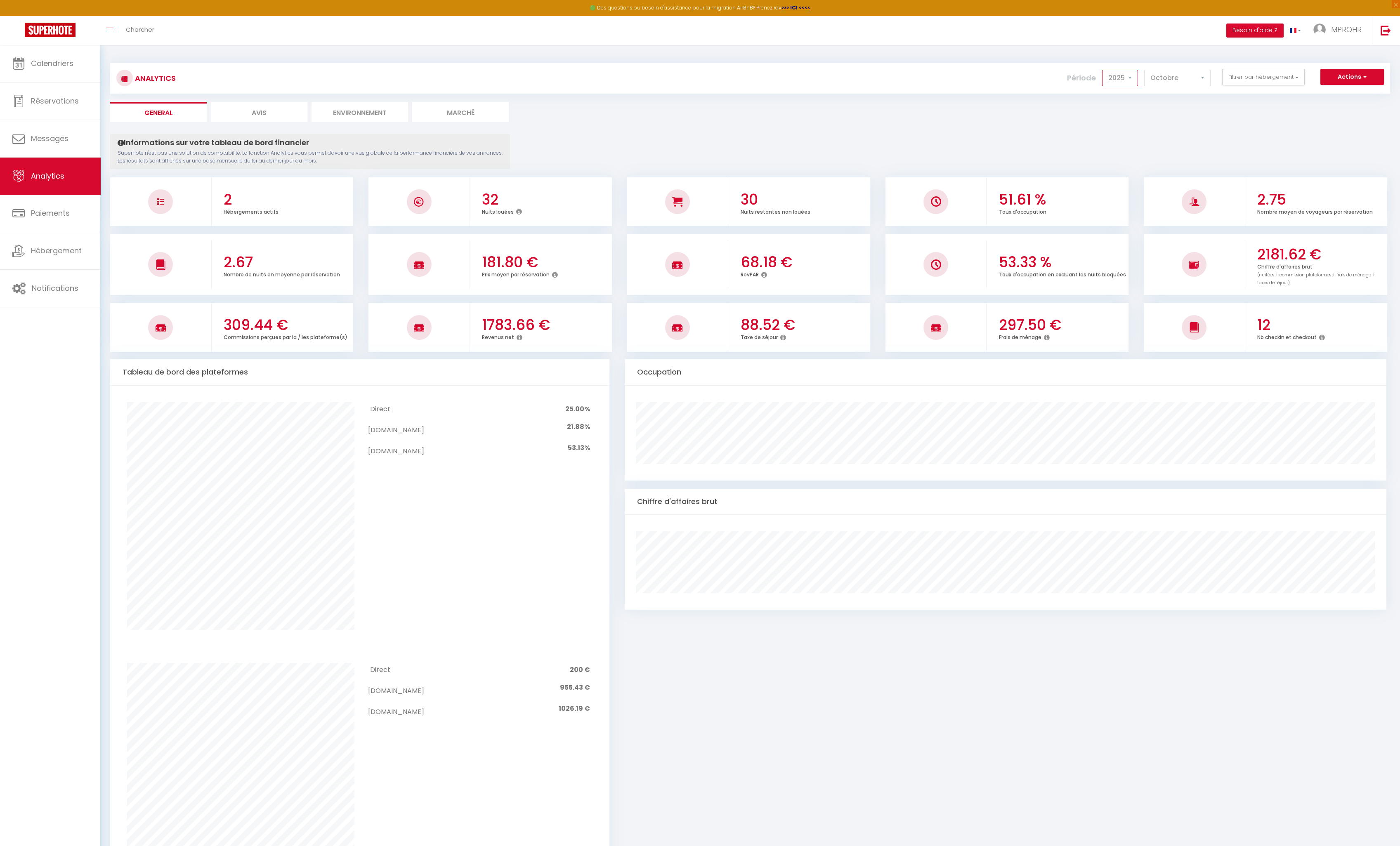
click at [1131, 80] on select "2014 2015 2016 2017 2018 2019 2020 2021 2022 2023 2024 2025 2026 2027" at bounding box center [1120, 78] width 36 height 16
click at [1104, 70] on select "2014 2015 2016 2017 2018 2019 2020 2021 2022 2023 2024 2025 2026 2027" at bounding box center [1120, 78] width 36 height 16
click at [1132, 80] on select "2014 2015 2016 2017 2018 2019 2020 2021 2022 2023 2024 2025 2026 2027" at bounding box center [1120, 78] width 36 height 16
click at [1104, 70] on select "2014 2015 2016 2017 2018 2019 2020 2021 2022 2023 2024 2025 2026 2027" at bounding box center [1120, 78] width 36 height 16
click at [1129, 78] on select "2014 2015 2016 2017 2018 2019 2020 2021 2022 2023 2024 2025 2026 2027" at bounding box center [1120, 78] width 36 height 16
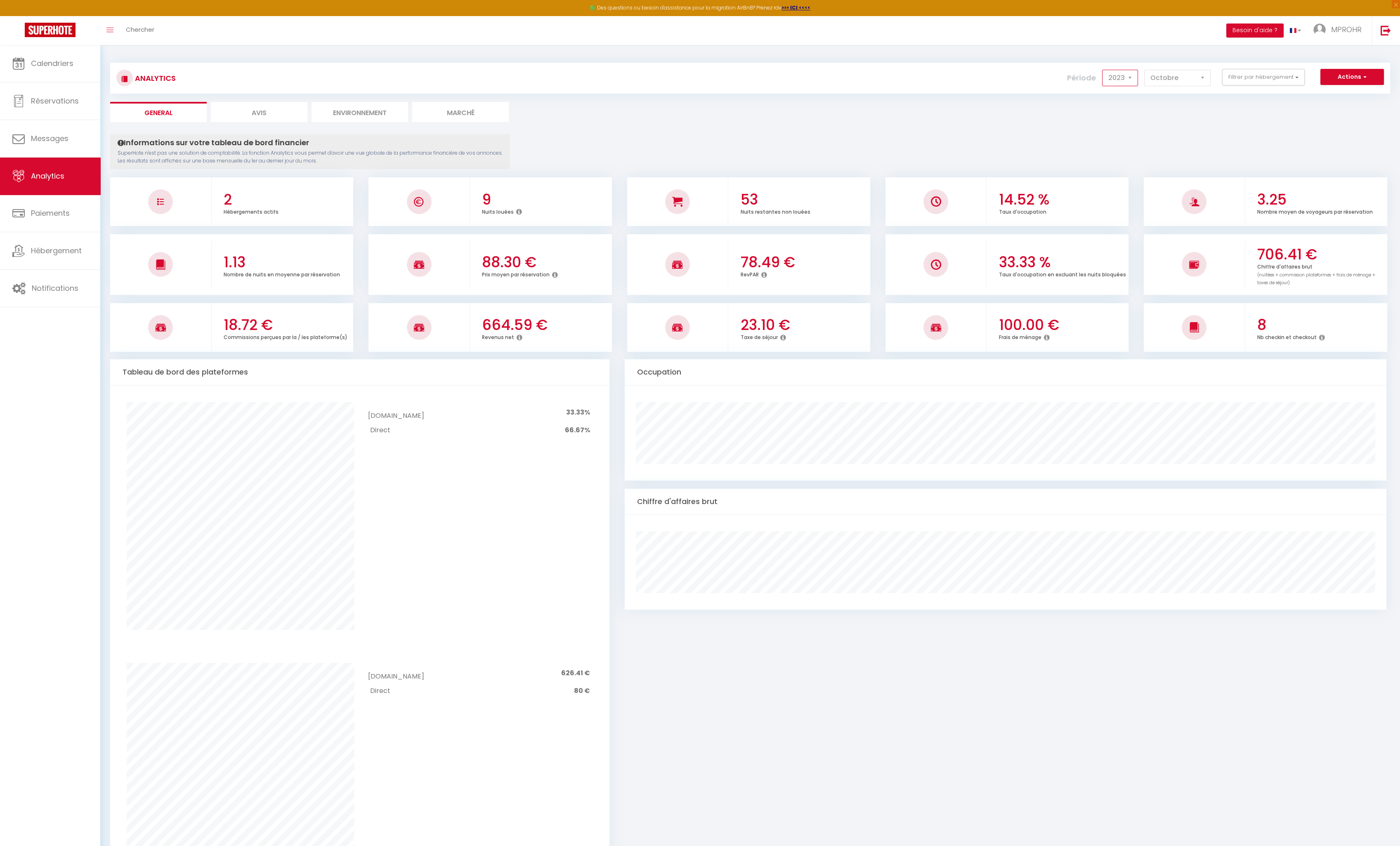
select select "2025"
click at [1104, 70] on select "2014 2015 2016 2017 2018 2019 2020 2021 2022 2023 2024 2025 2026 2027" at bounding box center [1120, 78] width 36 height 16
